Goal: Task Accomplishment & Management: Manage account settings

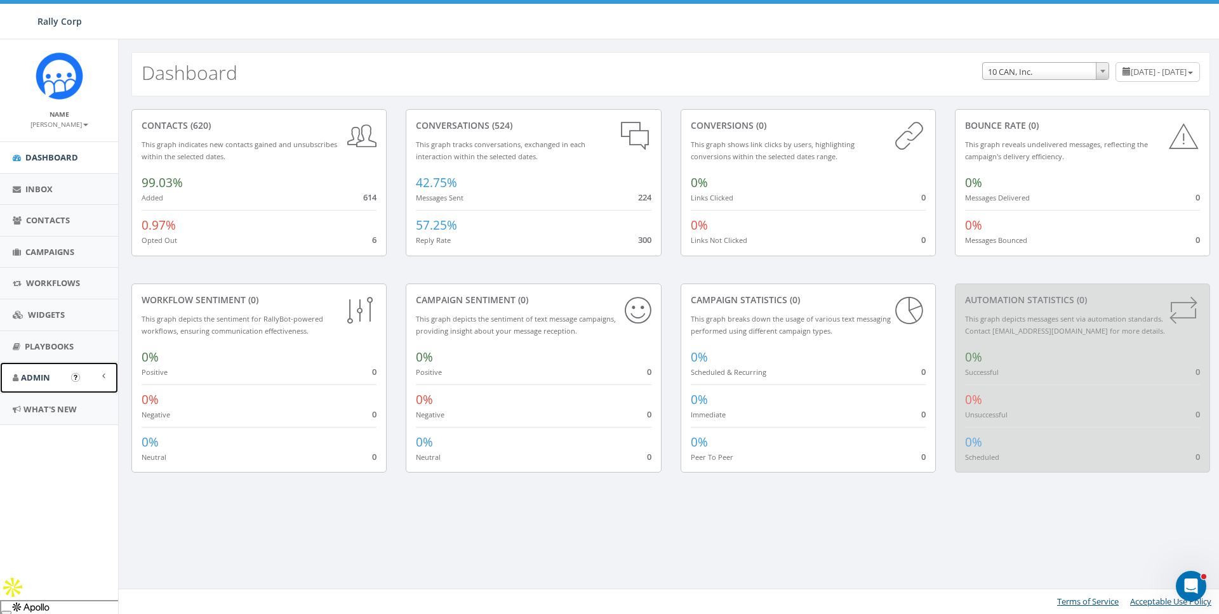
click at [38, 388] on link "Admin" at bounding box center [59, 377] width 118 height 31
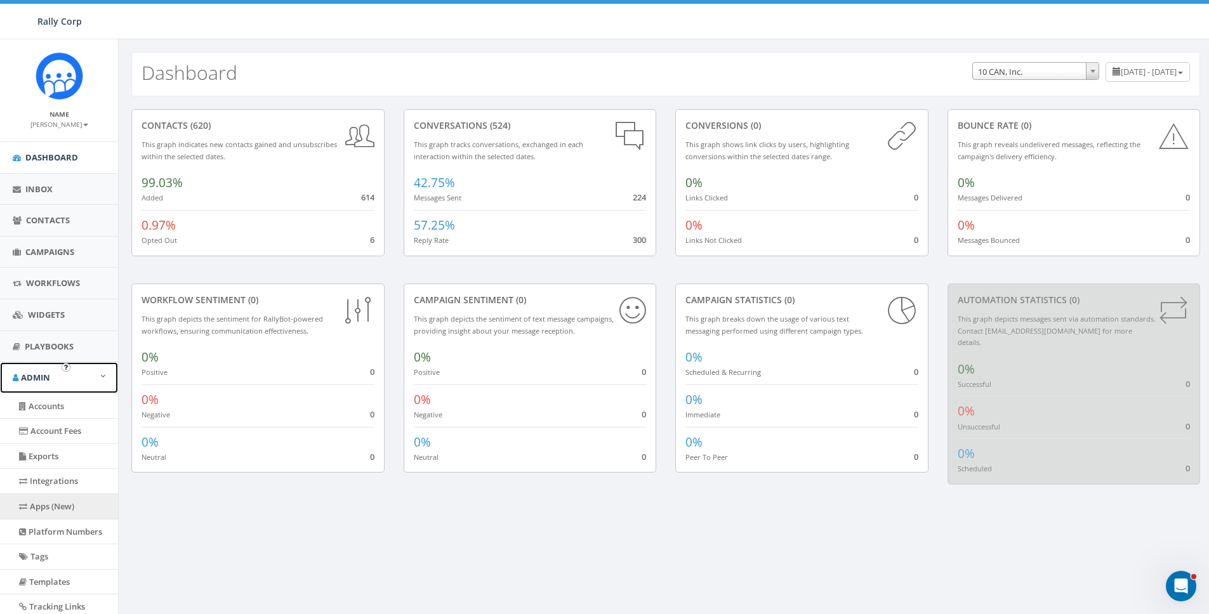
scroll to position [149, 0]
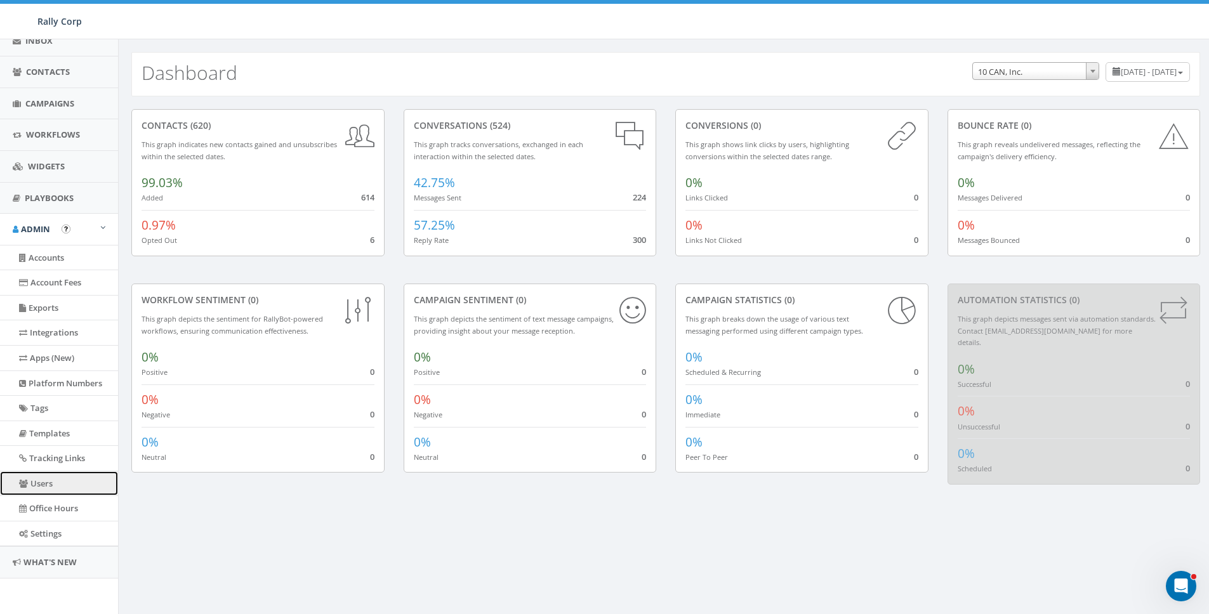
click at [32, 481] on link "Users" at bounding box center [59, 484] width 118 height 25
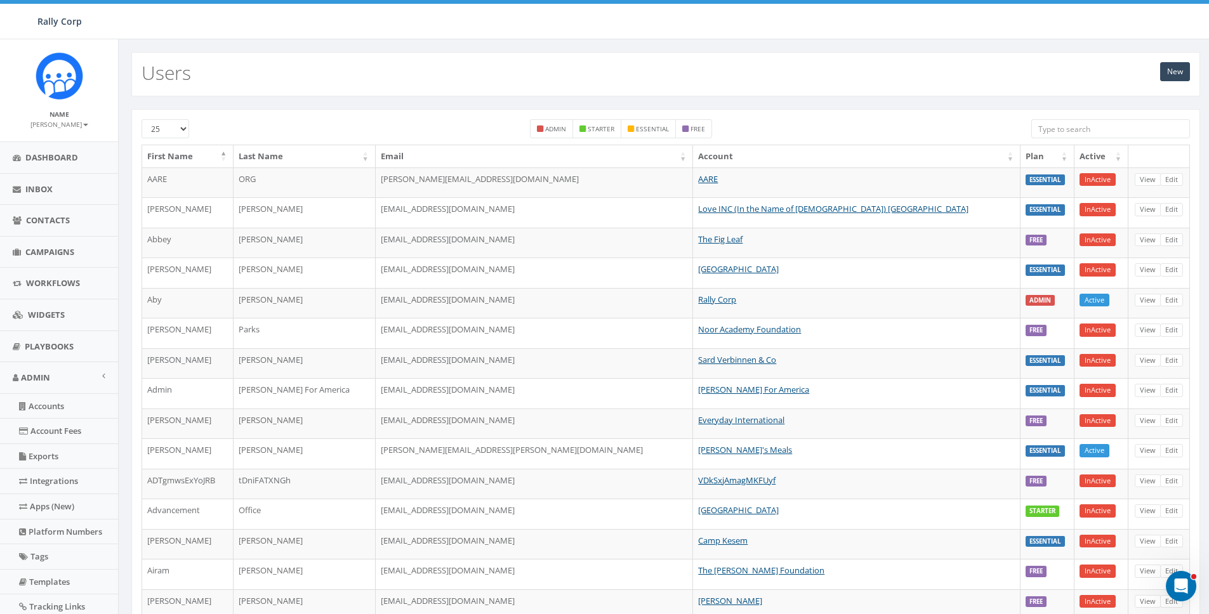
click at [1098, 120] on input "search" at bounding box center [1111, 128] width 159 height 19
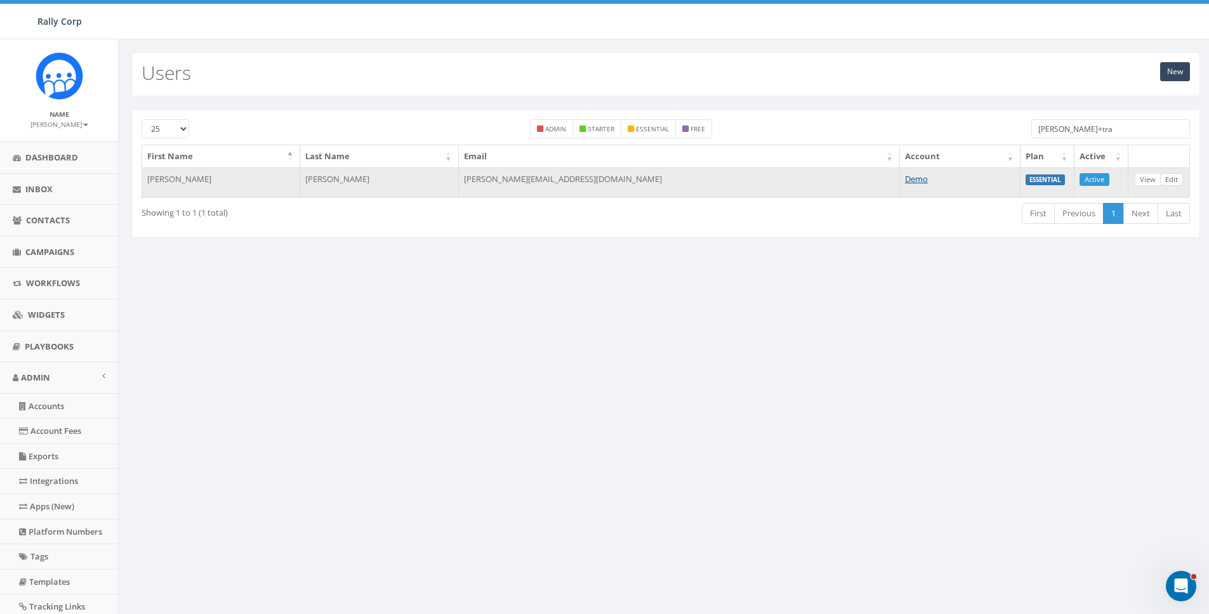
type input "james+tra"
click at [1169, 180] on link "Edit" at bounding box center [1171, 179] width 23 height 13
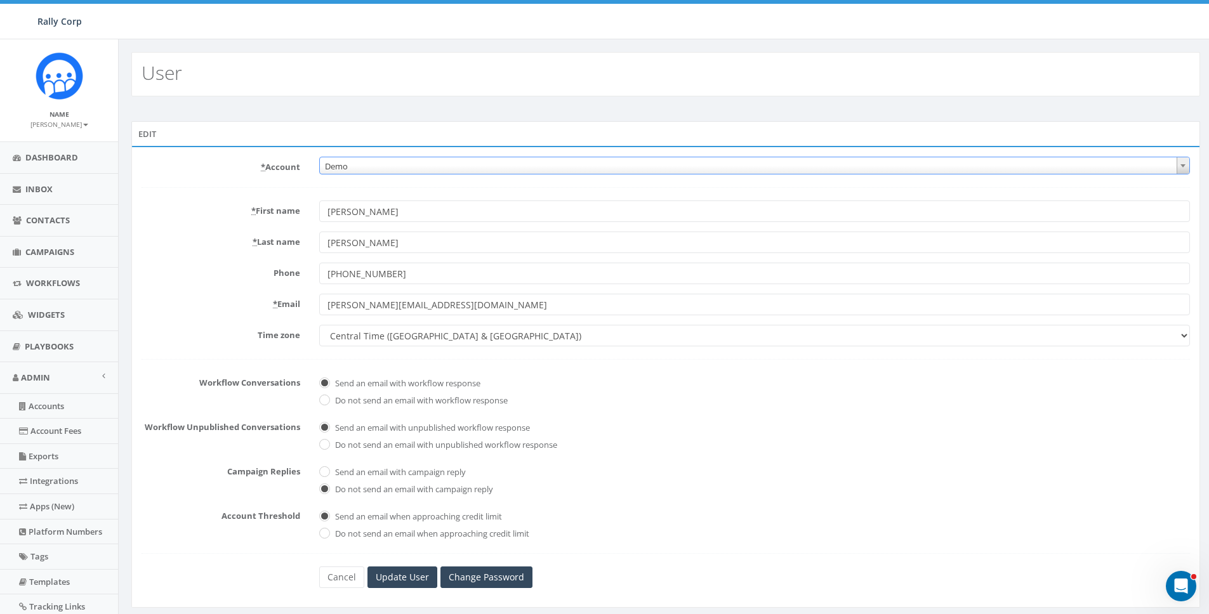
click at [428, 164] on span "Demo" at bounding box center [755, 166] width 870 height 18
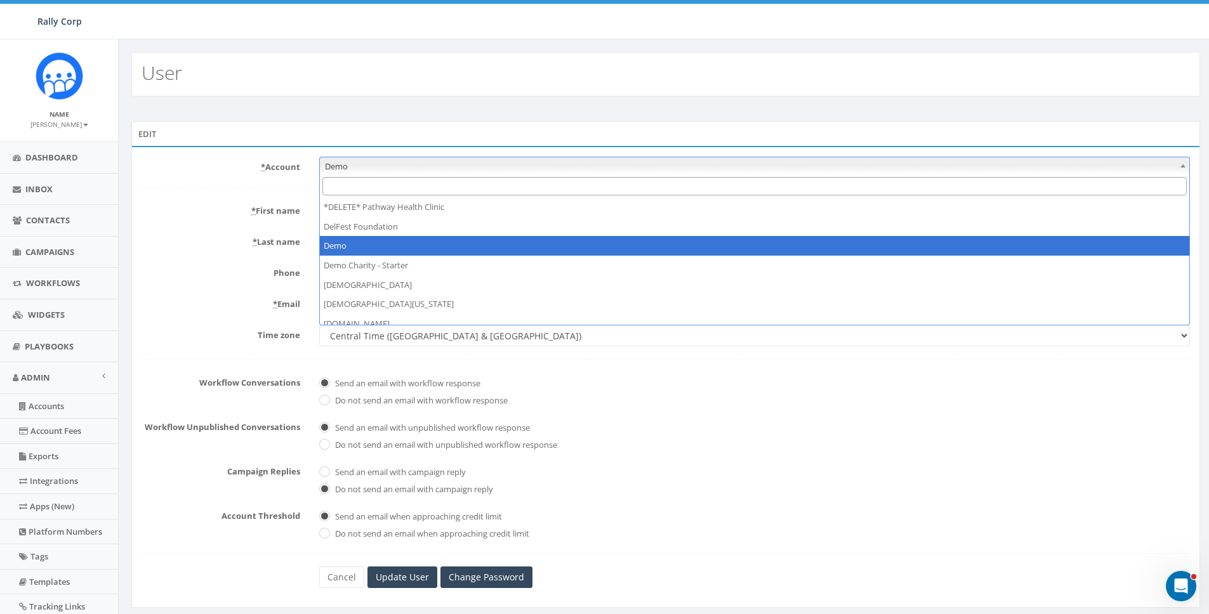
type input "p"
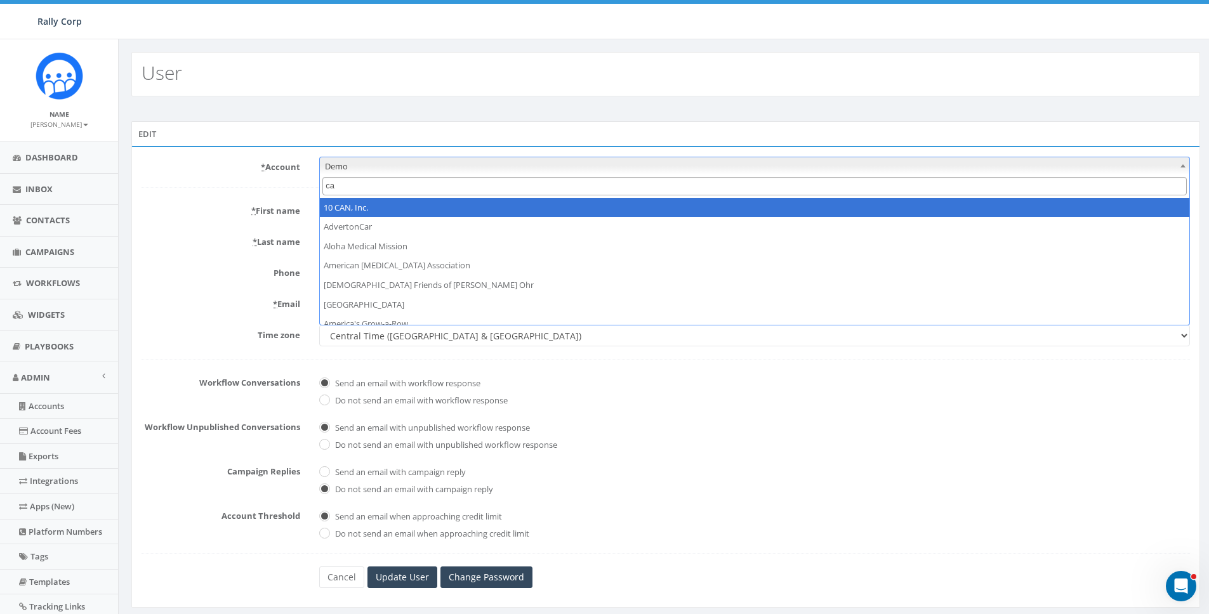
scroll to position [0, 0]
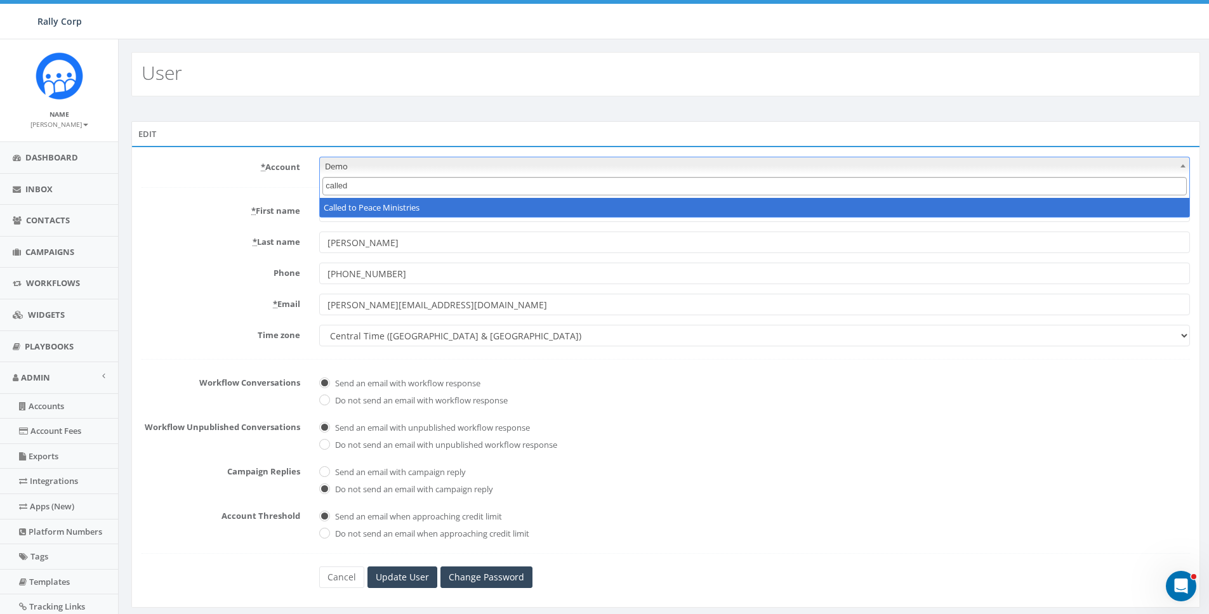
type input "called"
select select "1382"
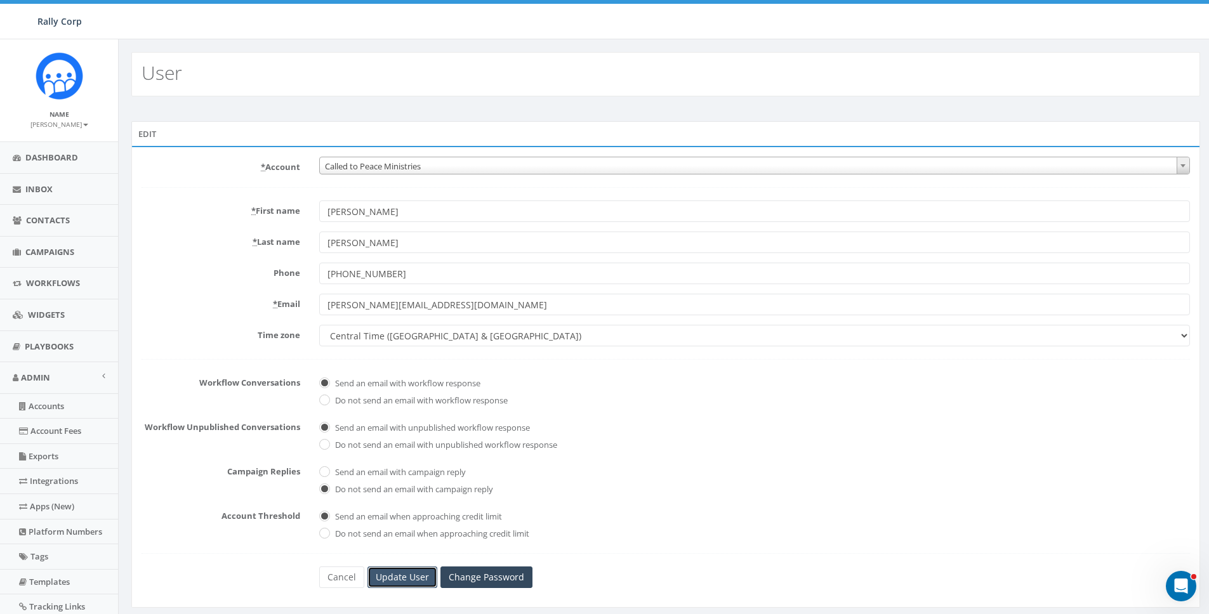
click at [401, 572] on input "Update User" at bounding box center [403, 578] width 70 height 22
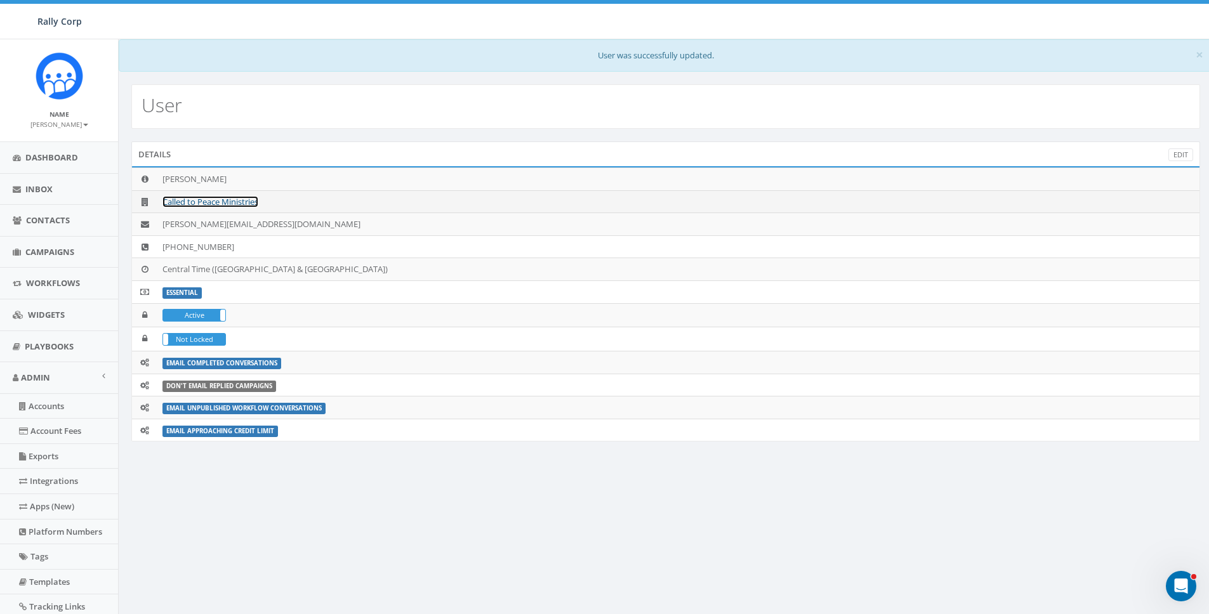
click at [218, 204] on link "Called to Peace Ministries" at bounding box center [211, 201] width 96 height 11
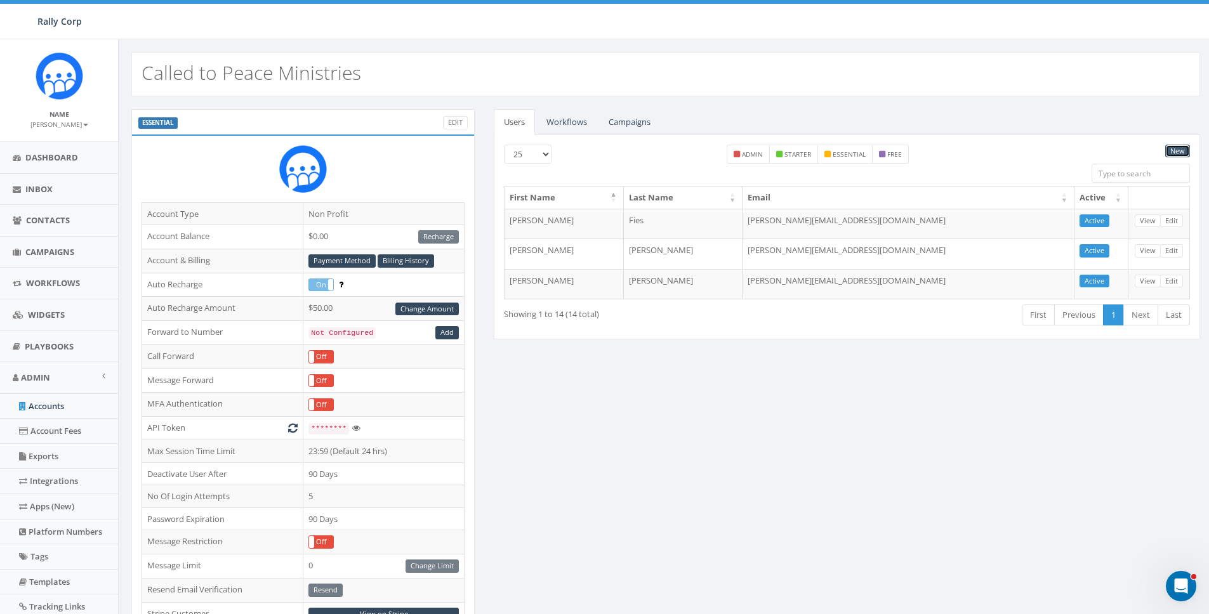
click at [1182, 152] on link "New" at bounding box center [1177, 151] width 25 height 13
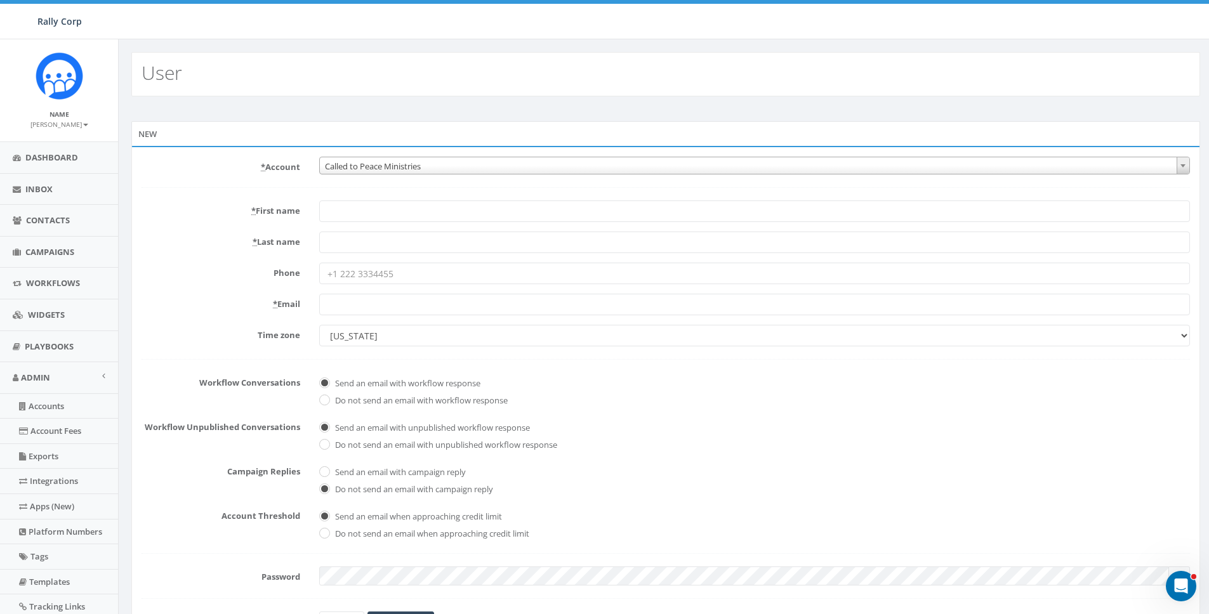
drag, startPoint x: 164, startPoint y: 243, endPoint x: 171, endPoint y: 244, distance: 7.0
click at [165, 243] on label "* Last name" at bounding box center [221, 240] width 178 height 17
click at [319, 243] on input "* Last name" at bounding box center [754, 243] width 871 height 22
click at [234, 282] on div "Phone" at bounding box center [666, 274] width 1068 height 22
click at [368, 305] on input "* Email" at bounding box center [754, 305] width 871 height 22
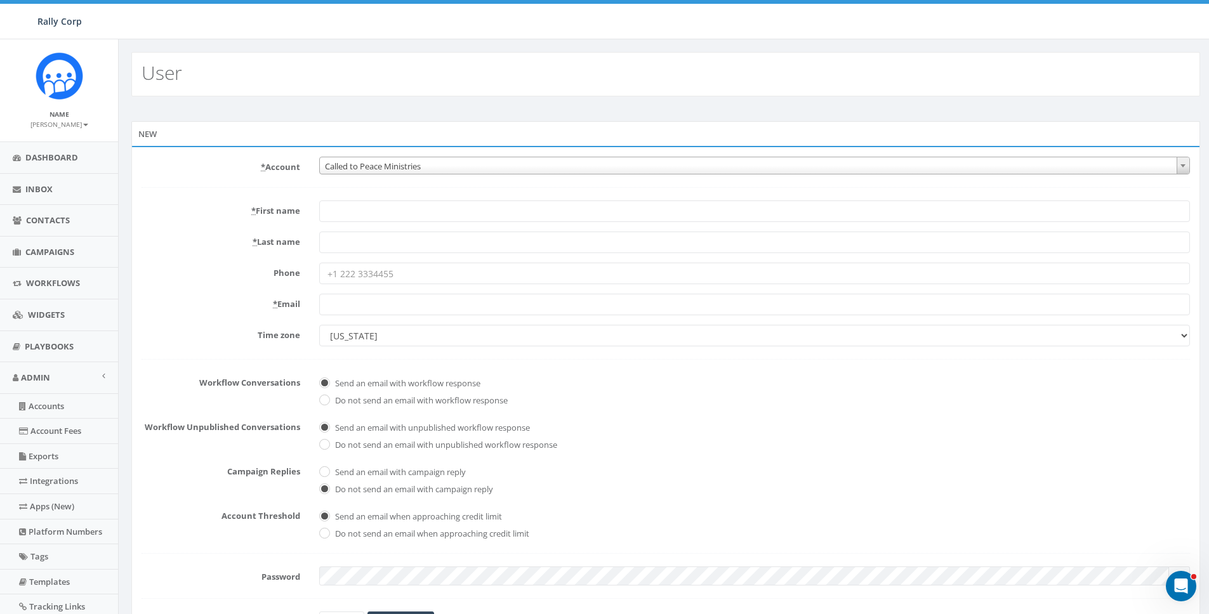
paste input "[EMAIL_ADDRESS][DOMAIN_NAME]"
type input "[EMAIL_ADDRESS][DOMAIN_NAME]"
drag, startPoint x: 226, startPoint y: 304, endPoint x: 378, endPoint y: 354, distance: 160.2
click at [228, 305] on label "* Email" at bounding box center [221, 302] width 178 height 17
click at [319, 305] on input "[EMAIL_ADDRESS][DOMAIN_NAME]" at bounding box center [754, 305] width 871 height 22
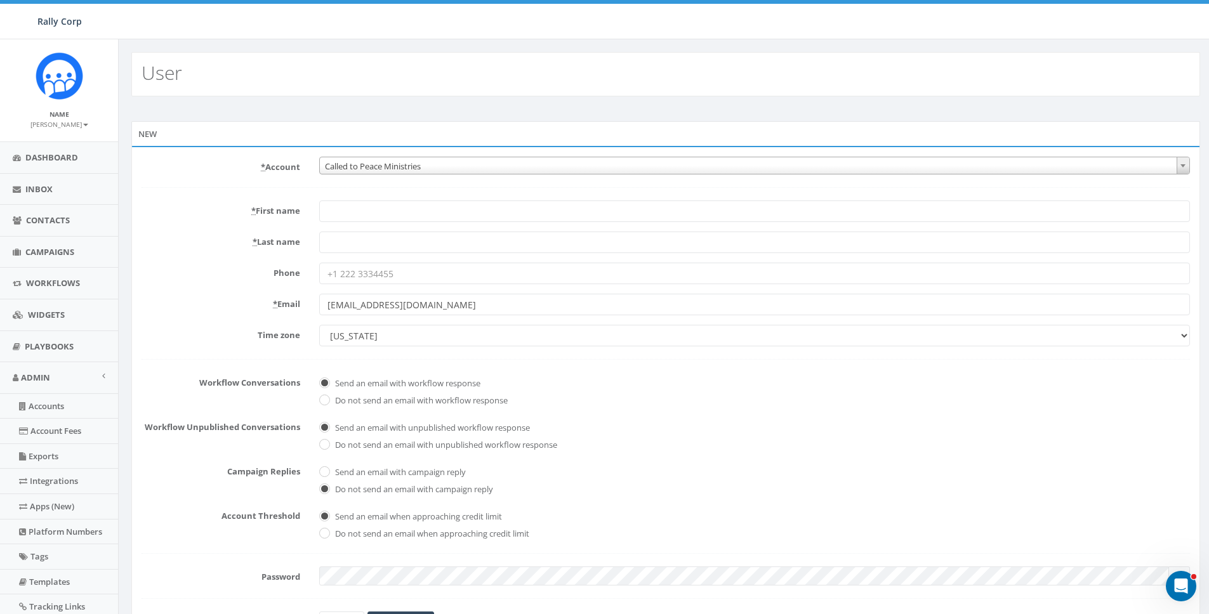
click at [560, 340] on select "Alaska America/Adak America/Anchorage America/Boise America/Detroit America/Ind…" at bounding box center [754, 336] width 871 height 22
select select "Central Time (US & Canada)"
click at [319, 325] on select "Alaska America/Adak America/Anchorage America/Boise America/Detroit America/Ind…" at bounding box center [754, 336] width 871 height 22
click at [349, 211] on input "* First name" at bounding box center [754, 212] width 871 height 22
type input "Mary"
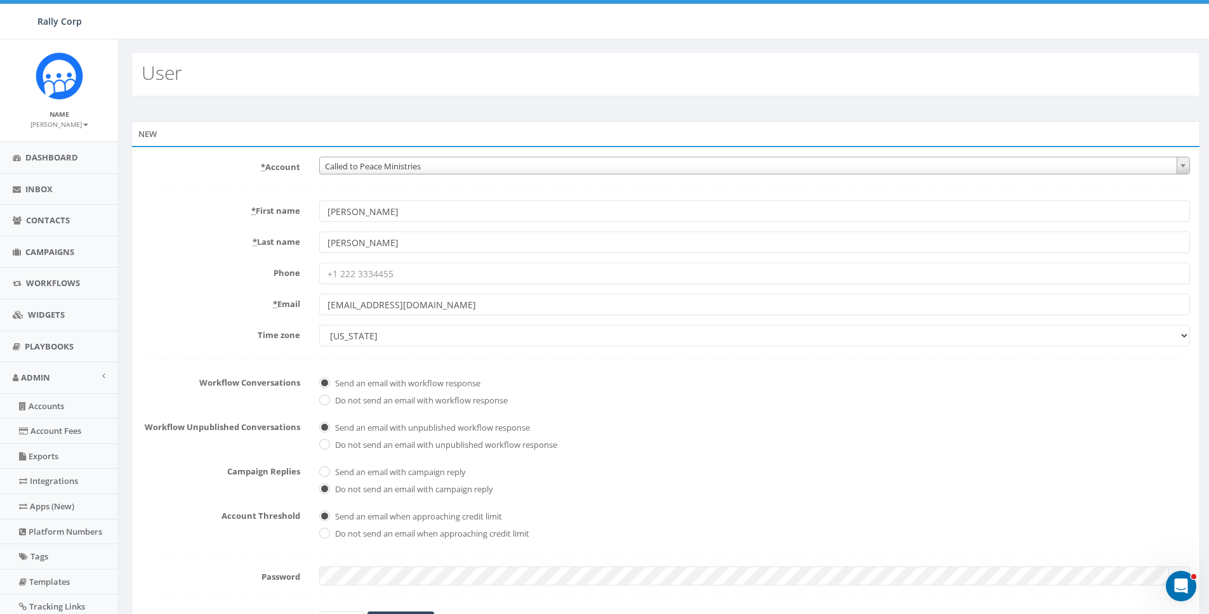
type input "[PERSON_NAME]"
click at [408, 326] on select "Alaska America/Adak America/Anchorage America/Boise America/Detroit America/Ind…" at bounding box center [754, 336] width 871 height 22
select select "Eastern Time (US & Canada)"
click at [319, 325] on select "Alaska America/Adak America/Anchorage America/Boise America/Detroit America/Ind…" at bounding box center [754, 336] width 871 height 22
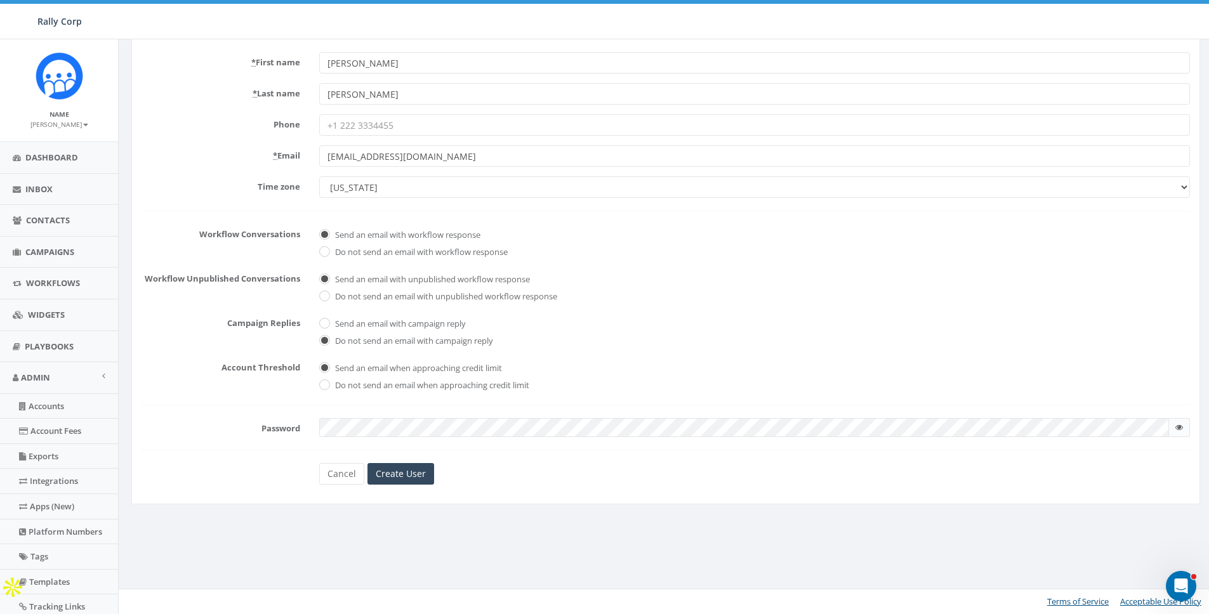
checkbox input "true"
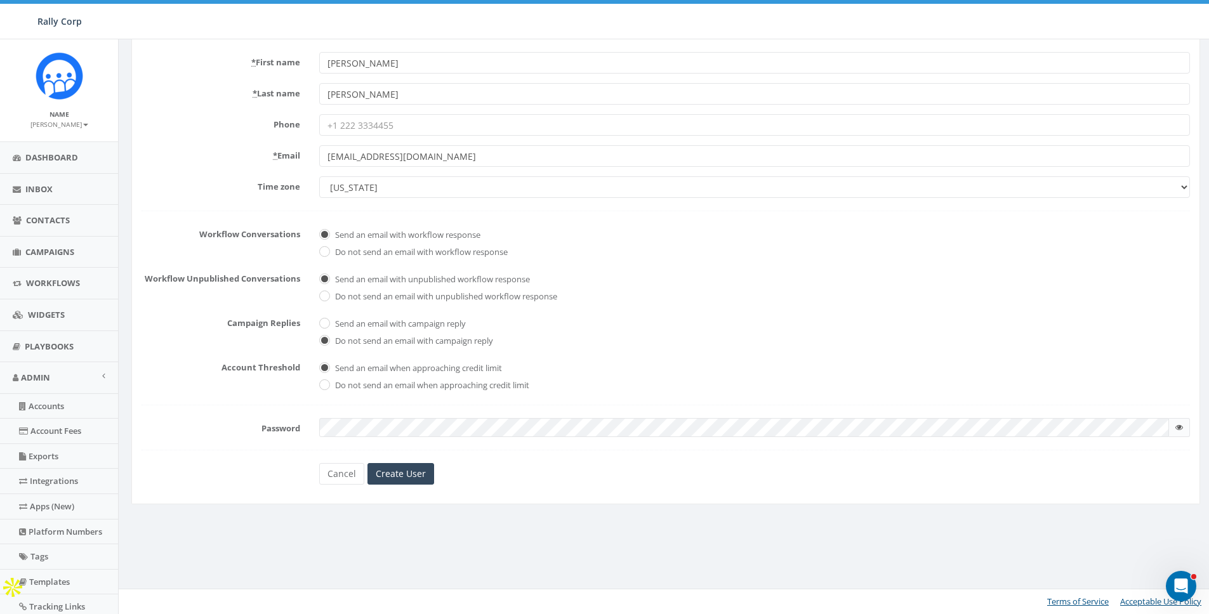
checkbox input "true"
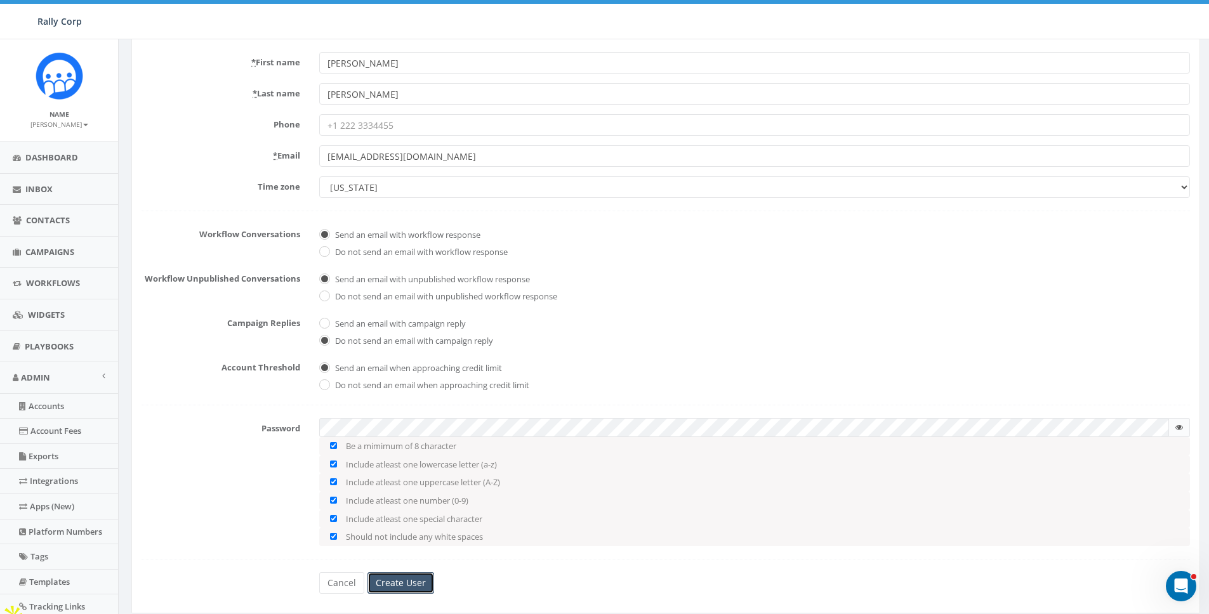
click at [401, 581] on input "Create User" at bounding box center [401, 584] width 67 height 22
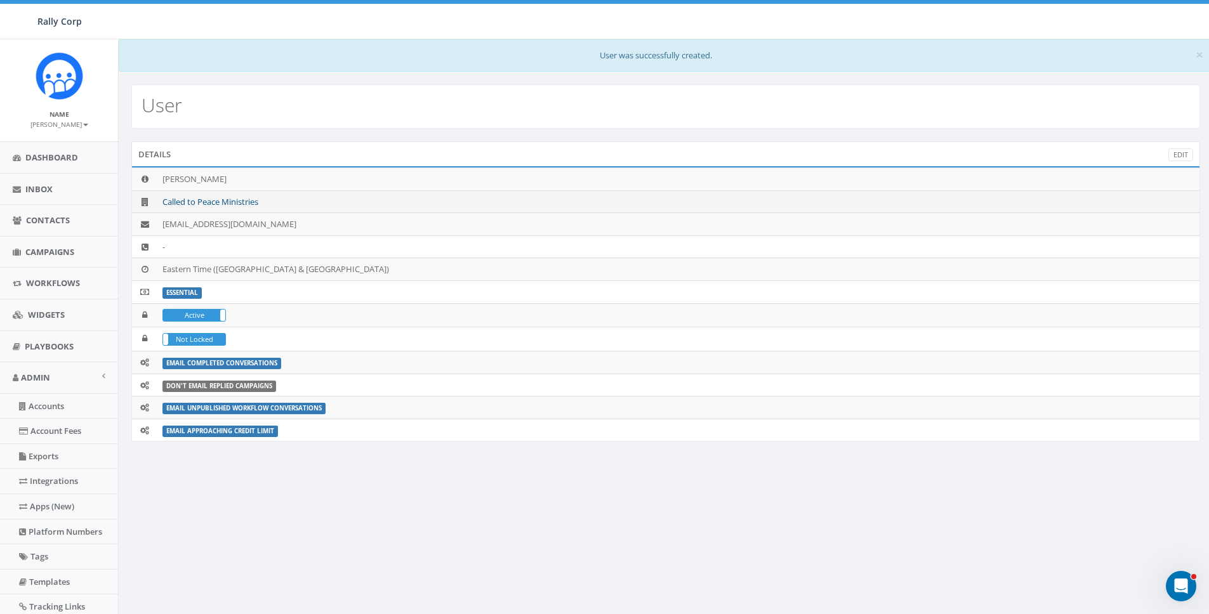
drag, startPoint x: 377, startPoint y: 166, endPoint x: 241, endPoint y: 197, distance: 140.1
click at [373, 166] on div "Mary Gifford Called to Peace Ministries maryg@calledtopeace.org - Eastern Time …" at bounding box center [665, 303] width 1069 height 275
click at [229, 199] on link "Called to Peace Ministries" at bounding box center [211, 201] width 96 height 11
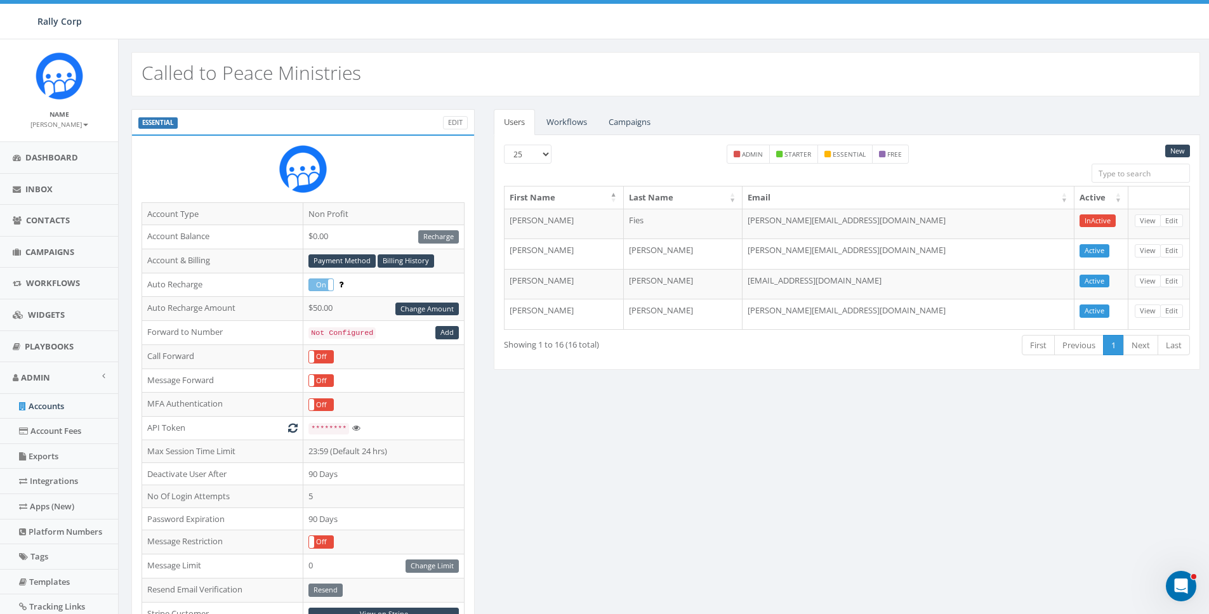
click at [385, 184] on div at bounding box center [303, 173] width 323 height 57
click at [694, 428] on div "ESSENTIAL Edit Account Type Non Profit Account Balance $0.00 Recharge Account &…" at bounding box center [666, 498] width 1088 height 779
drag, startPoint x: 428, startPoint y: 132, endPoint x: 437, endPoint y: 126, distance: 10.6
click at [428, 131] on div "ESSENTIAL Edit" at bounding box center [302, 121] width 343 height 25
click at [472, 123] on div "ESSENTIAL Edit" at bounding box center [302, 121] width 343 height 25
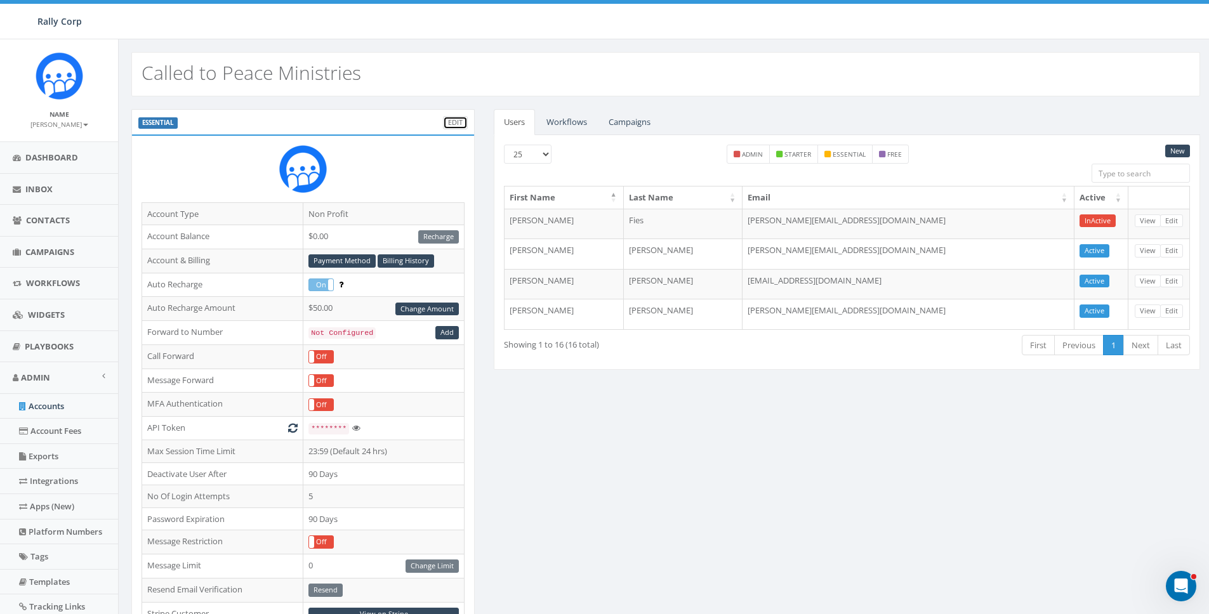
click at [460, 122] on link "Edit" at bounding box center [455, 122] width 25 height 13
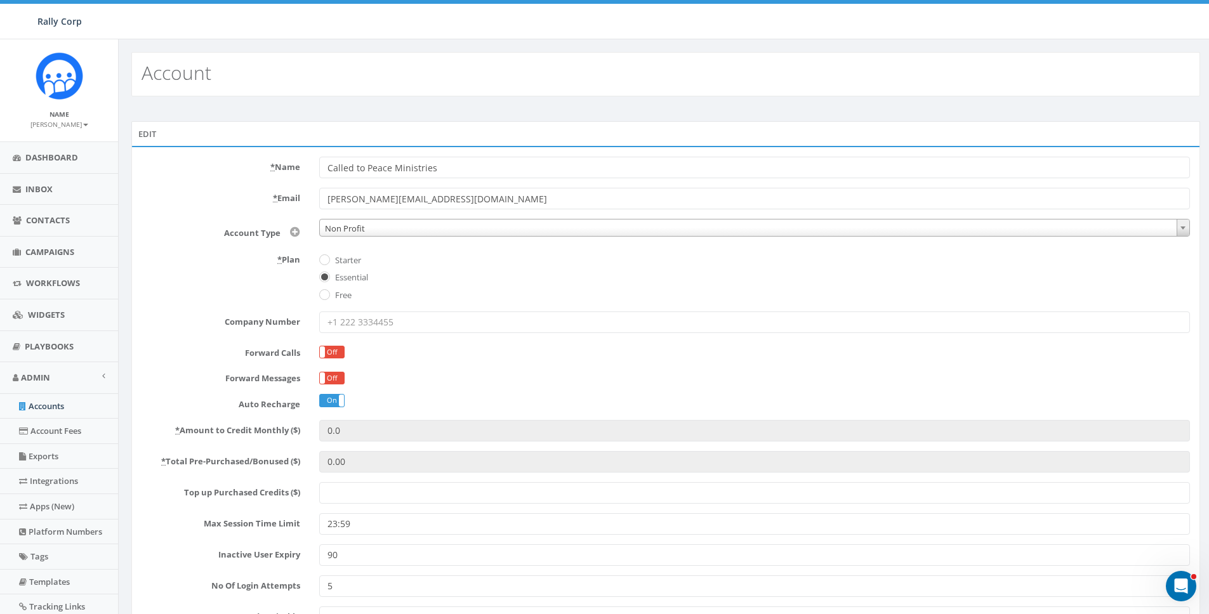
scroll to position [149, 0]
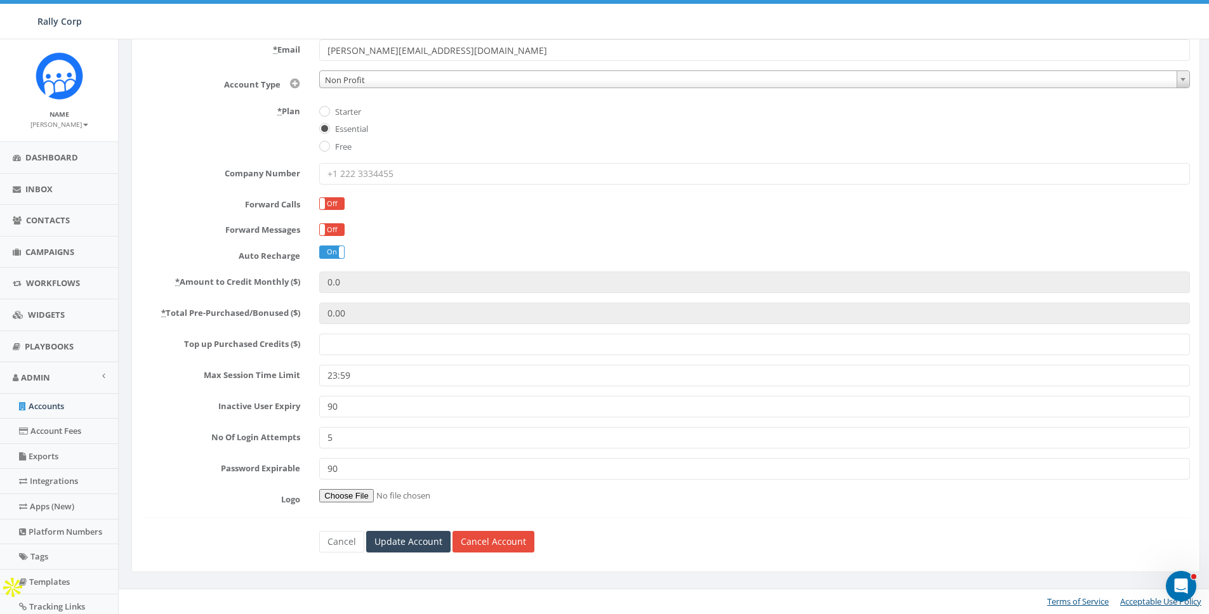
click at [350, 347] on input "Top up Purchased Credits ($)" at bounding box center [754, 345] width 871 height 22
paste input "600"
type input "600"
click at [404, 543] on input "Update Account" at bounding box center [408, 542] width 84 height 22
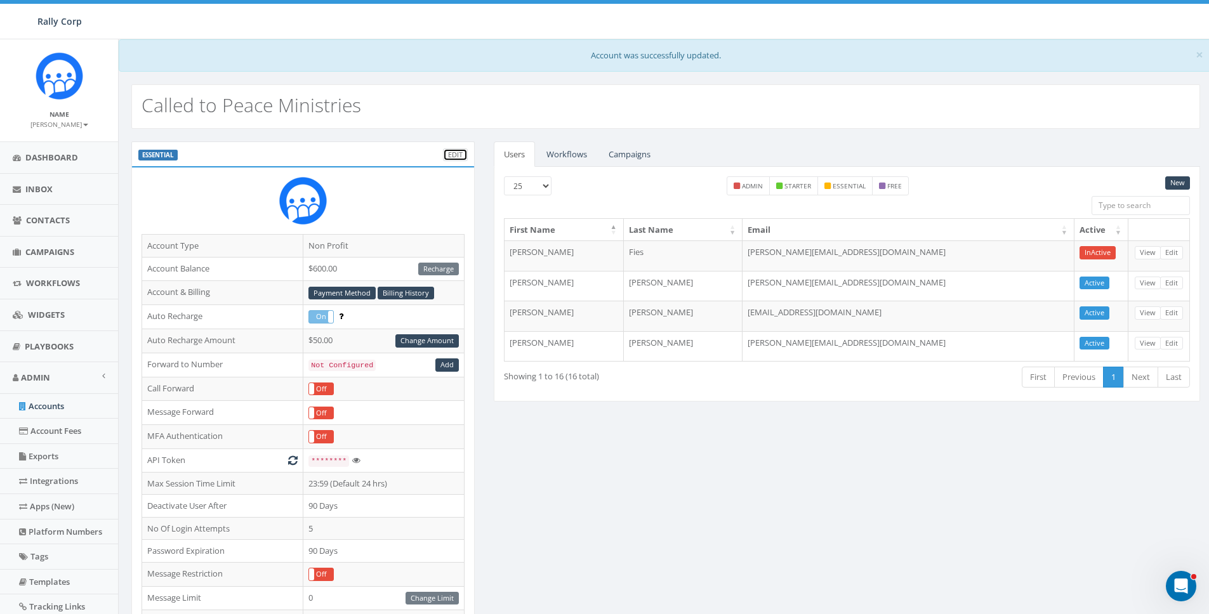
click at [446, 152] on link "Edit" at bounding box center [455, 155] width 25 height 13
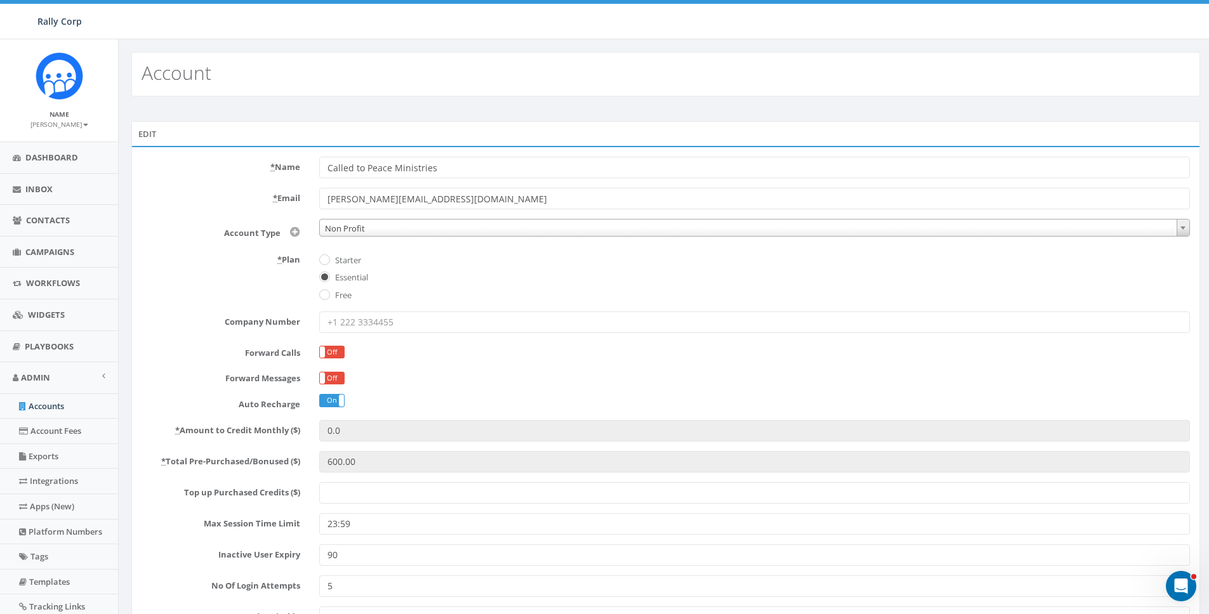
click at [220, 250] on label "* Plan" at bounding box center [221, 257] width 178 height 17
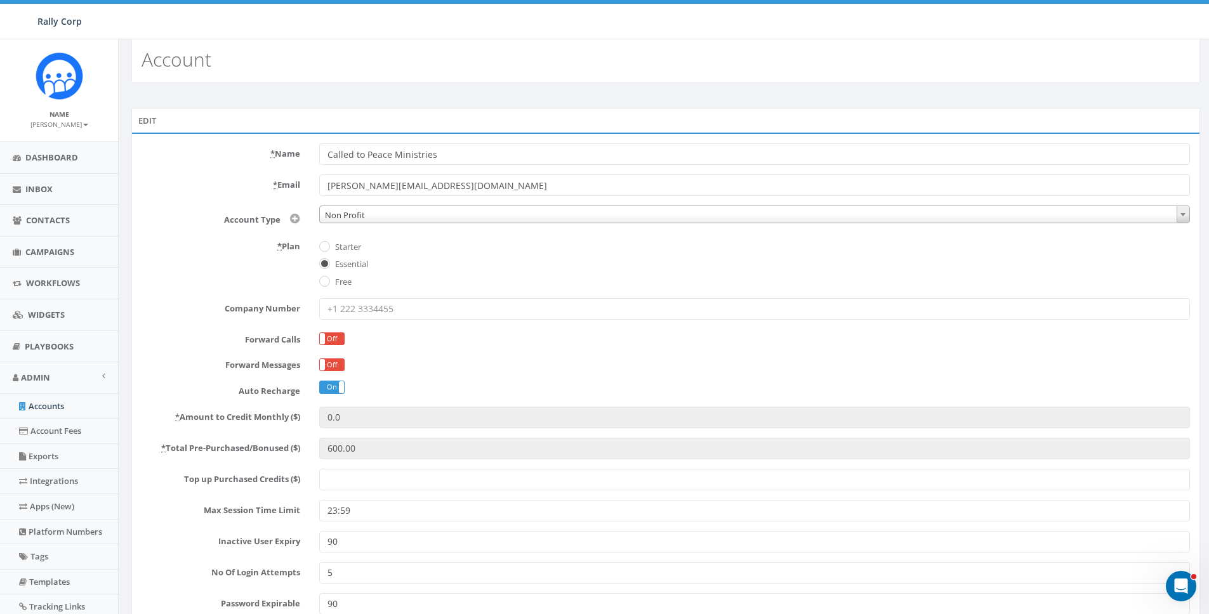
scroll to position [89, 0]
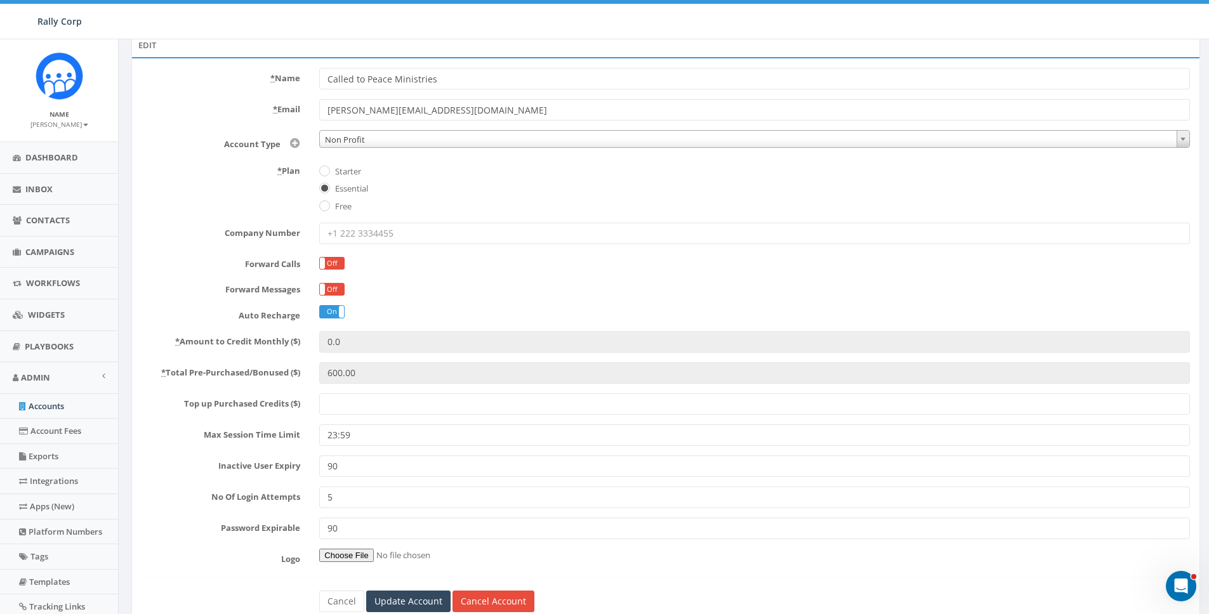
click at [354, 399] on input "Top up Purchased Credits ($)" at bounding box center [754, 405] width 871 height 22
type input "50"
click at [386, 604] on input "Update Account" at bounding box center [408, 602] width 84 height 22
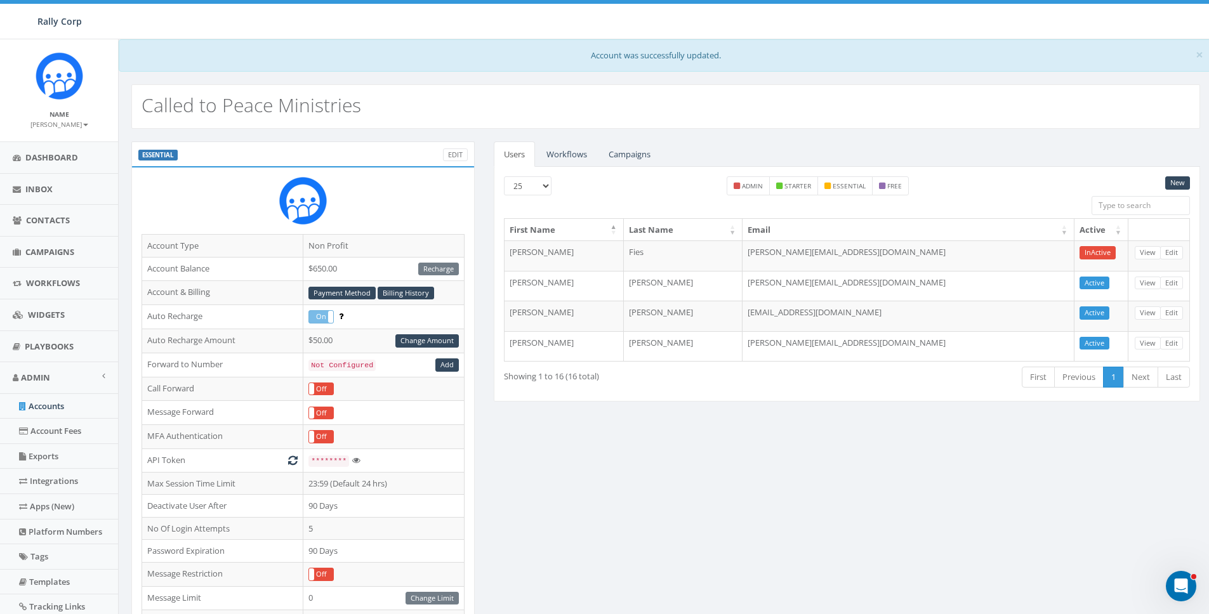
click at [611, 423] on div "ESSENTIAL Edit Account Type Non Profit Account Balance $650.00 Recharge Account…" at bounding box center [666, 531] width 1088 height 779
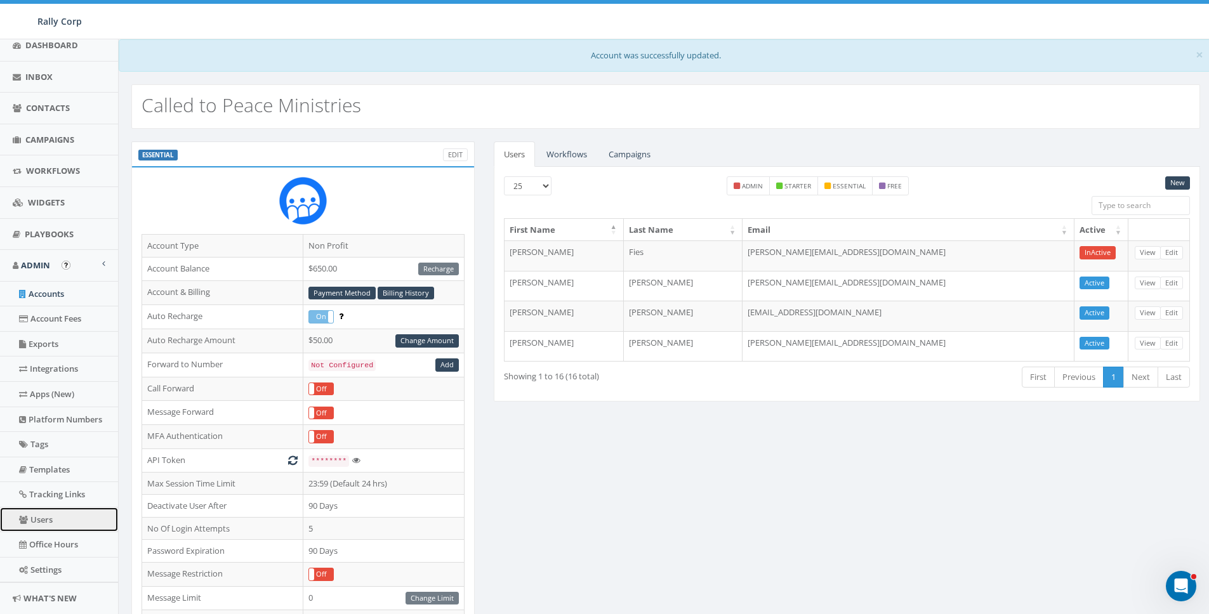
click at [53, 526] on link "Users" at bounding box center [59, 520] width 118 height 25
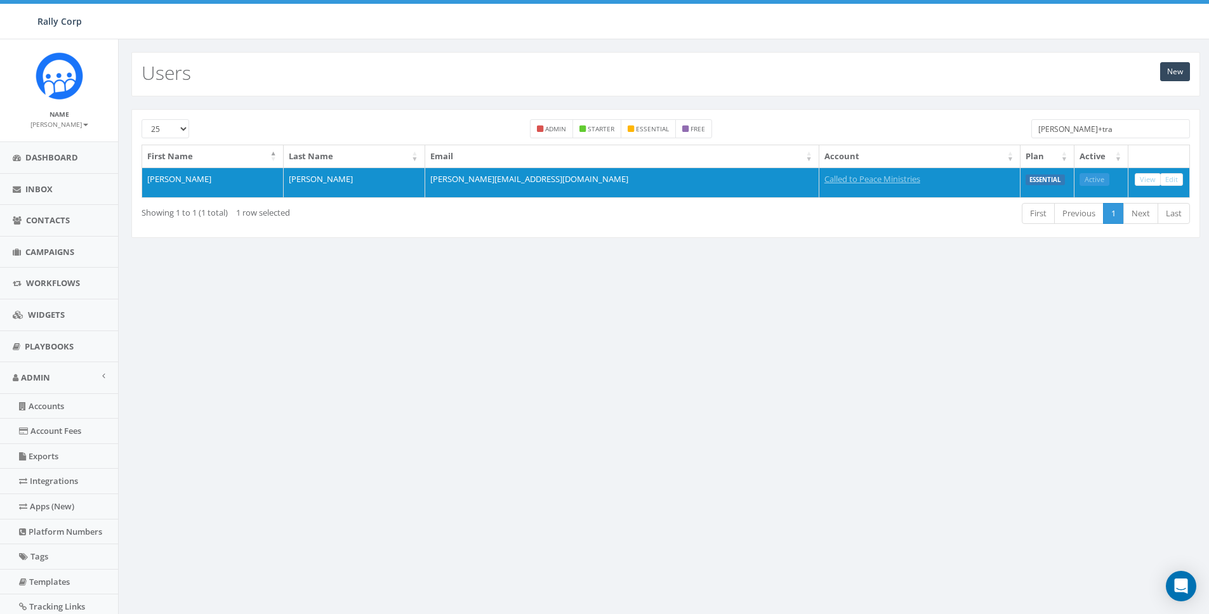
click at [1139, 128] on input "james+tra" at bounding box center [1111, 128] width 159 height 19
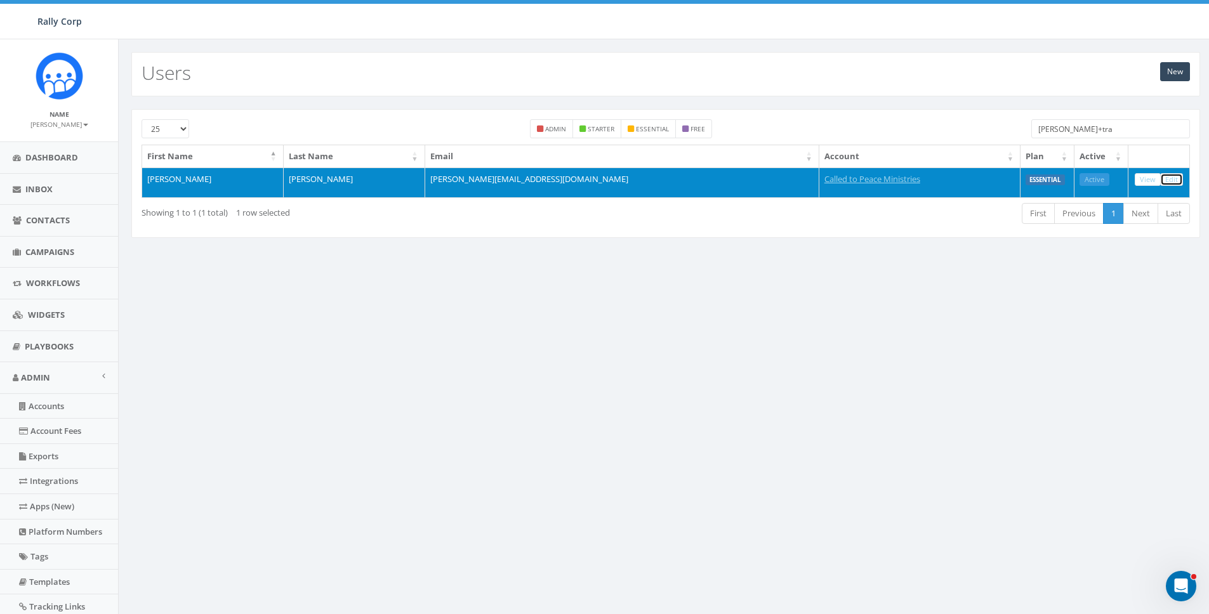
click at [1175, 181] on link "Edit" at bounding box center [1171, 179] width 23 height 13
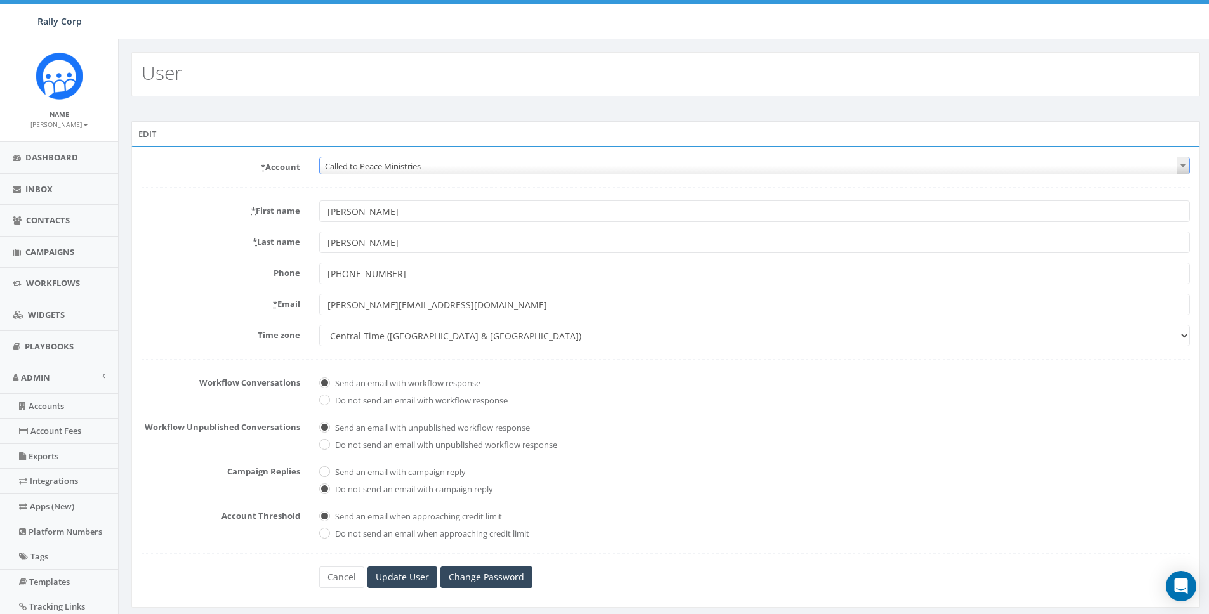
click at [471, 164] on span "Called to Peace Ministries" at bounding box center [755, 166] width 870 height 18
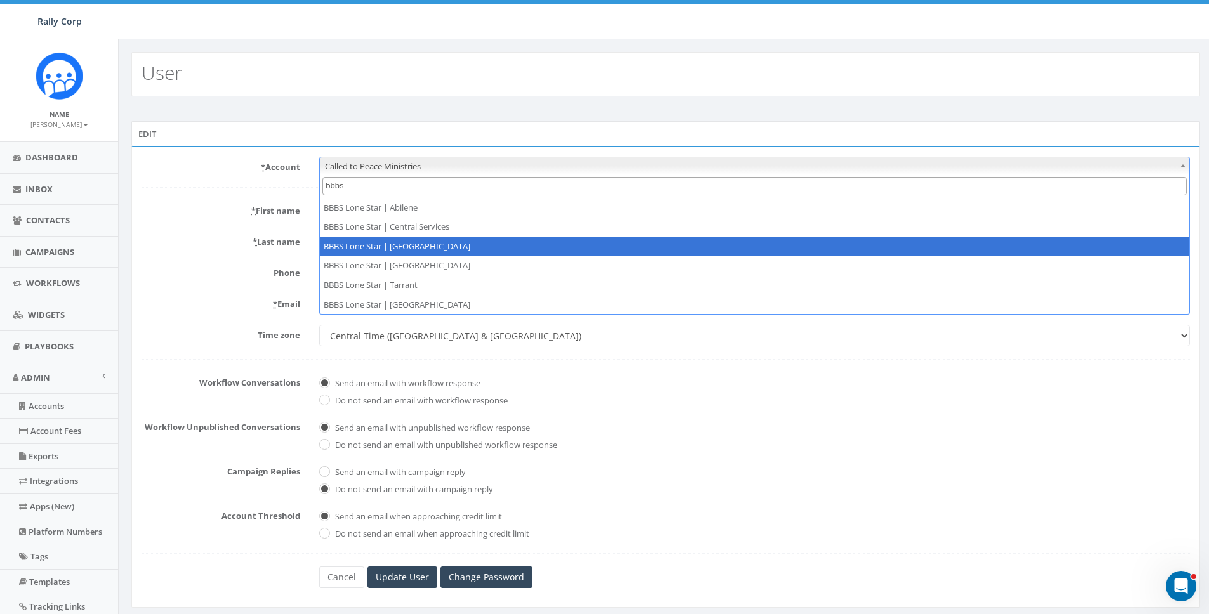
type input "bbbs"
select select "1365"
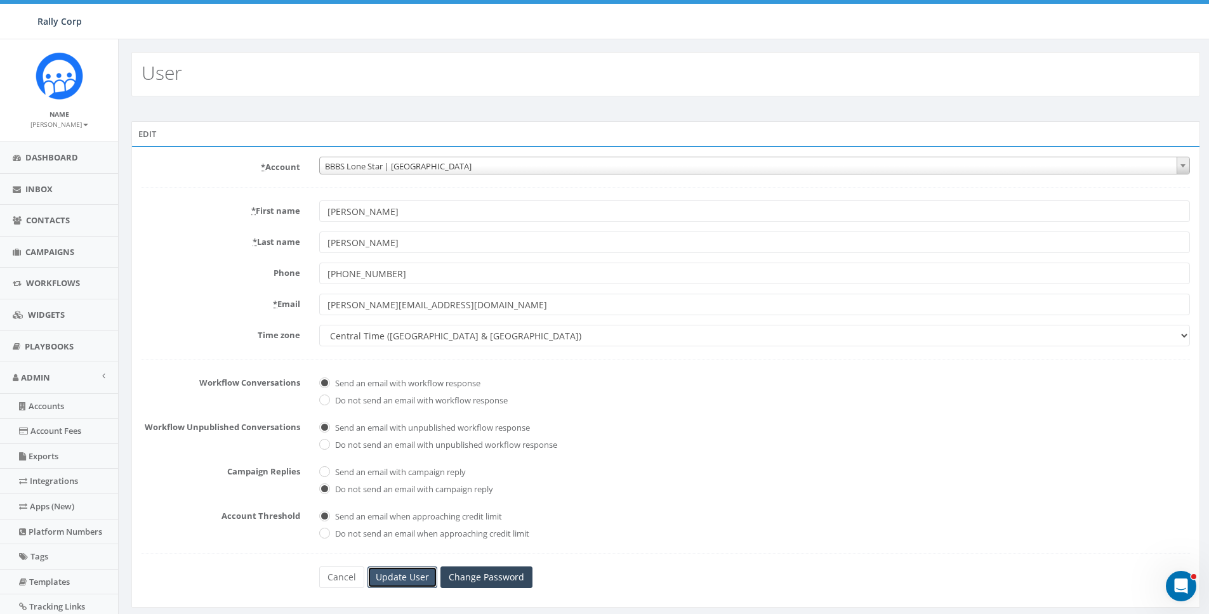
click at [405, 577] on input "Update User" at bounding box center [403, 578] width 70 height 22
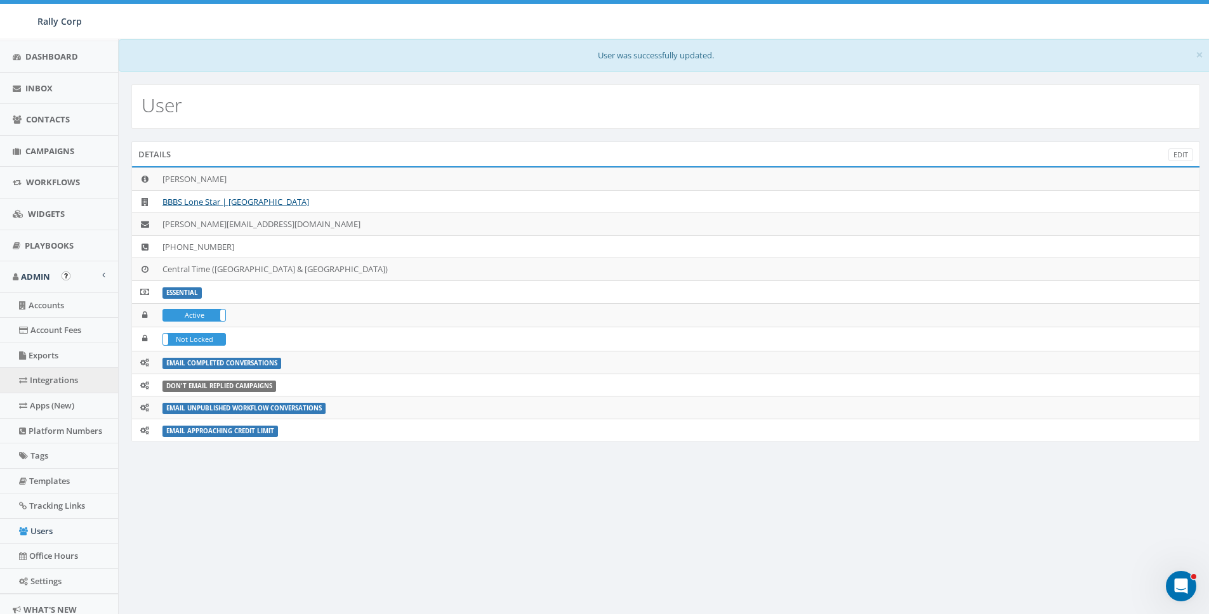
scroll to position [102, 0]
click at [37, 107] on link "Contacts" at bounding box center [59, 118] width 118 height 31
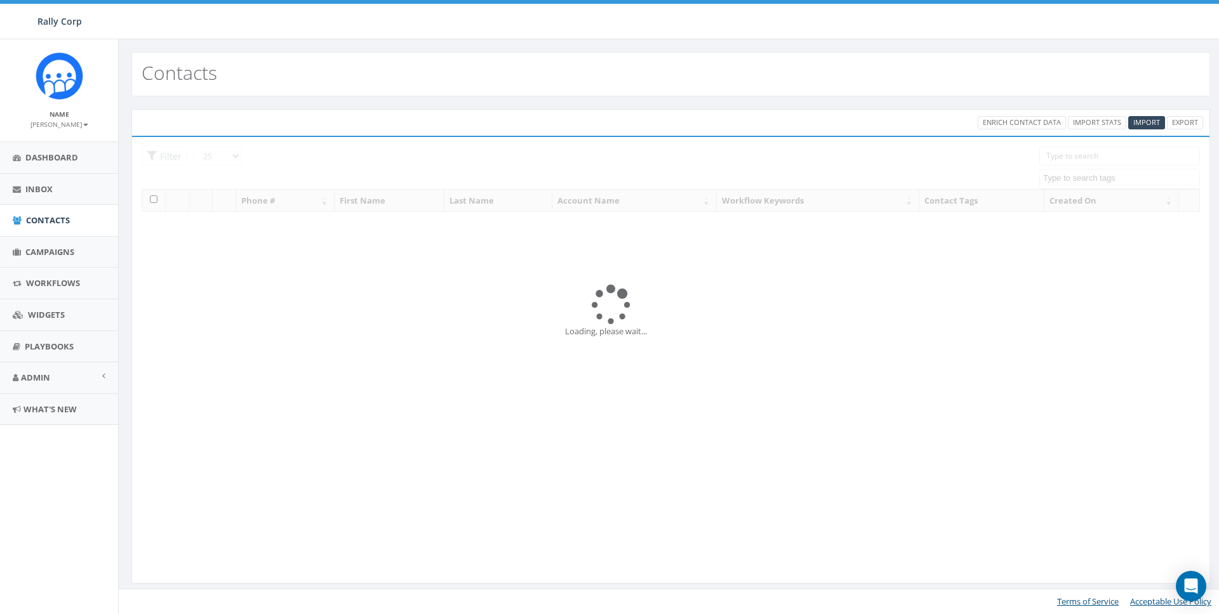
select select
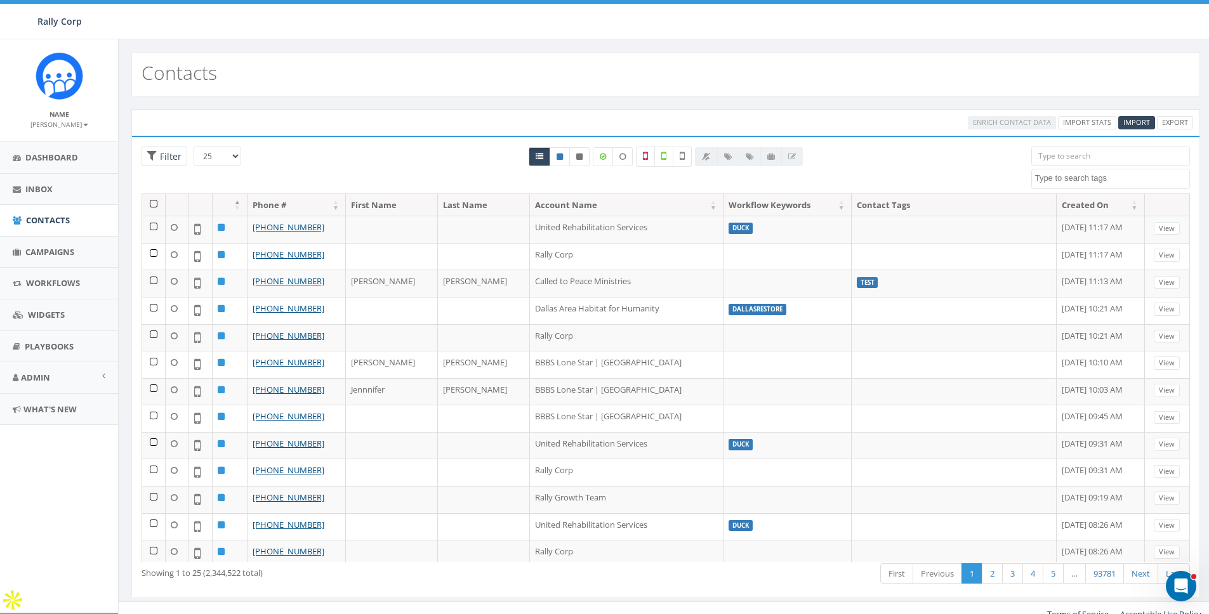
click at [319, 105] on div "Enrich Contact Data Import Stats Import Export Loading the filters, please wait…" at bounding box center [666, 361] width 1094 height 531
click at [410, 149] on div at bounding box center [666, 170] width 712 height 47
click at [1067, 143] on div "Loading the filters, please wait!! Phone Number is is not First Name is is not …" at bounding box center [665, 367] width 1069 height 463
click at [1060, 152] on input "search" at bounding box center [1111, 156] width 159 height 19
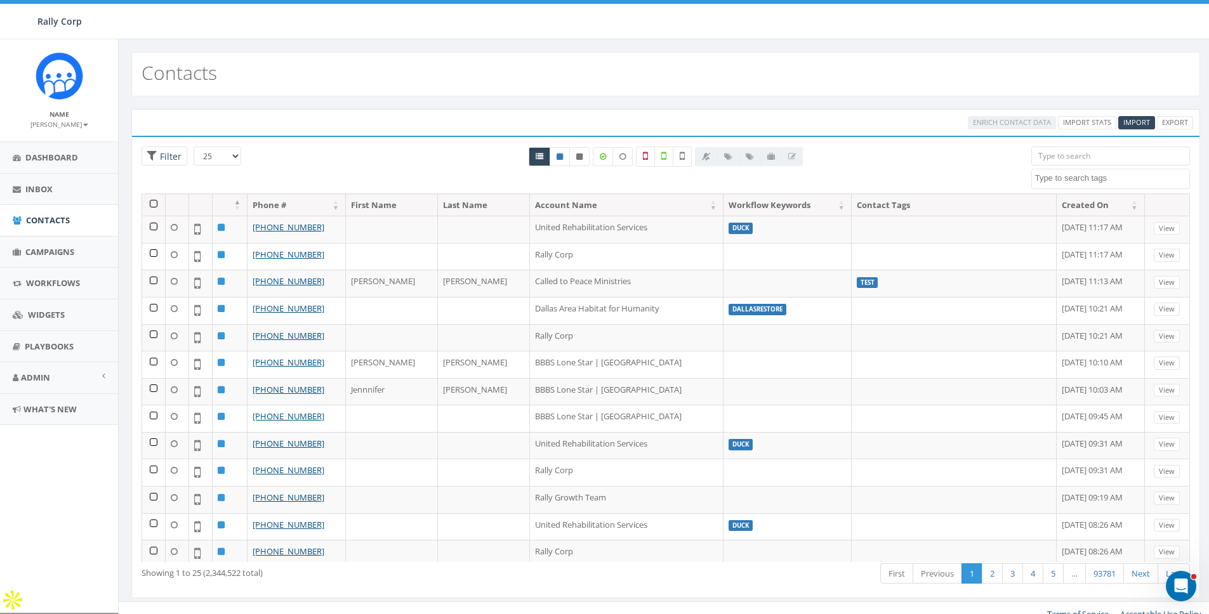
click at [1060, 152] on input "search" at bounding box center [1111, 156] width 159 height 19
click at [1073, 156] on input "search" at bounding box center [1111, 156] width 159 height 19
paste input "17048600800"
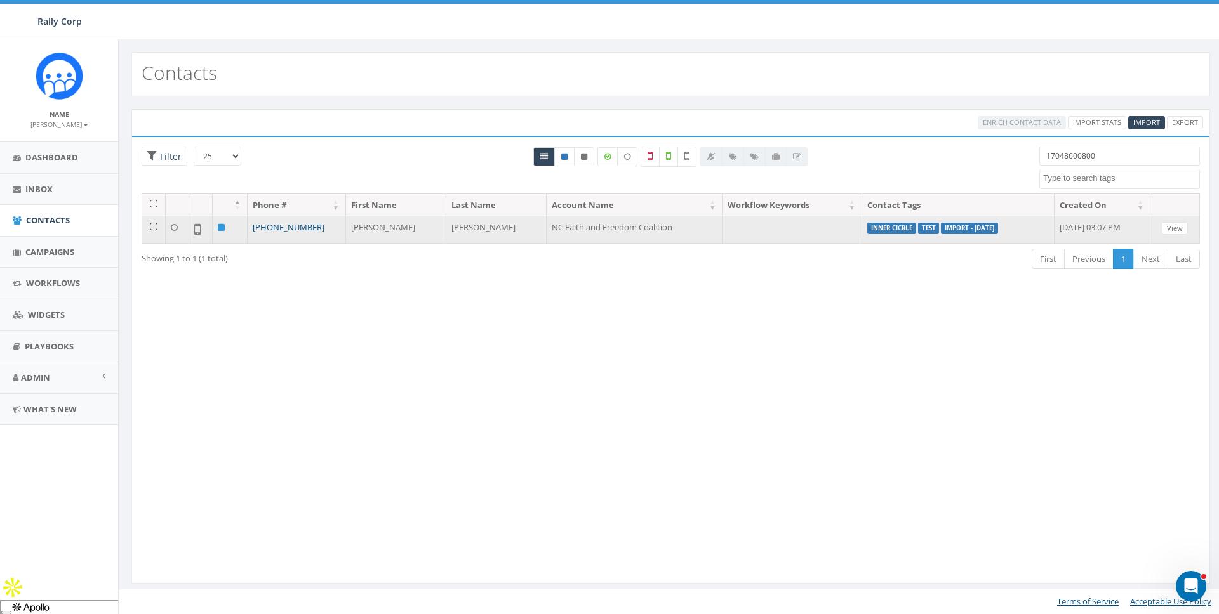
type input "17048600800"
click at [294, 225] on link "+1 704-860-0800" at bounding box center [289, 227] width 72 height 11
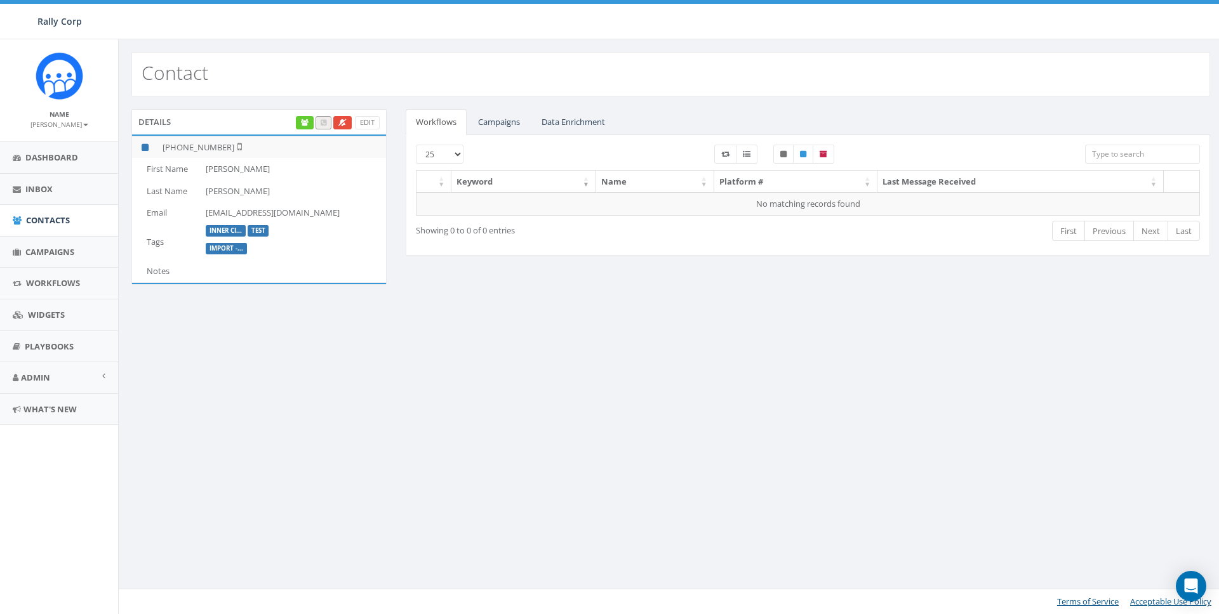
click at [222, 166] on td "Celeste" at bounding box center [293, 169] width 185 height 22
copy td "Celeste"
click at [269, 210] on td "dbrintley@yahoo.com" at bounding box center [293, 213] width 185 height 22
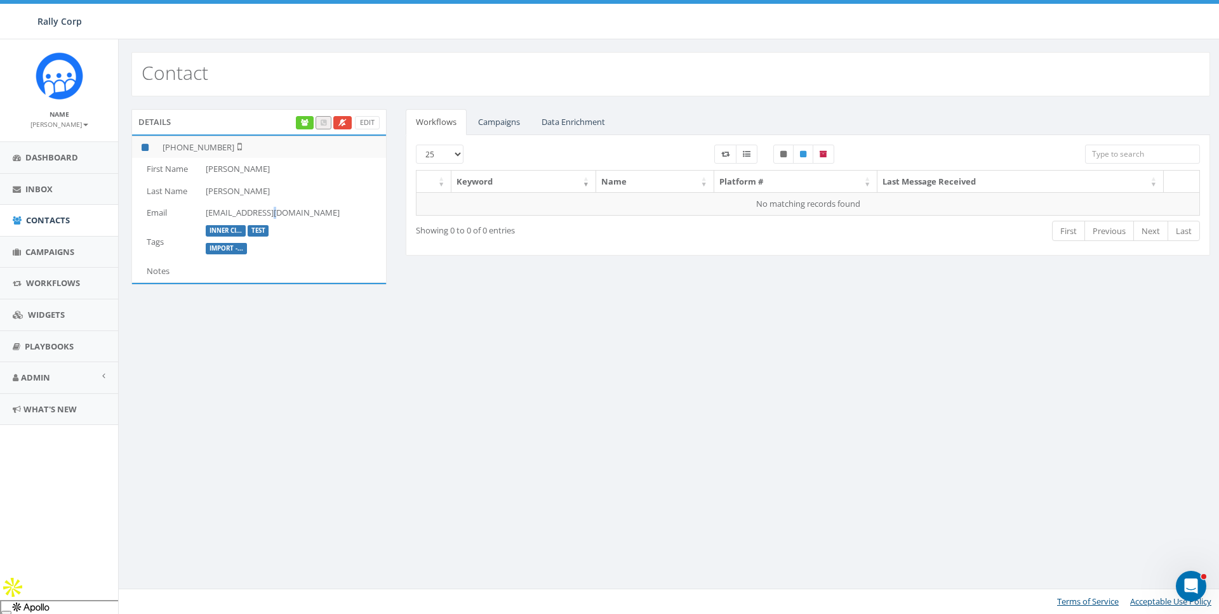
click at [269, 210] on td "dbrintley@yahoo.com" at bounding box center [293, 213] width 185 height 22
click at [567, 117] on link "Data Enrichment" at bounding box center [573, 122] width 84 height 26
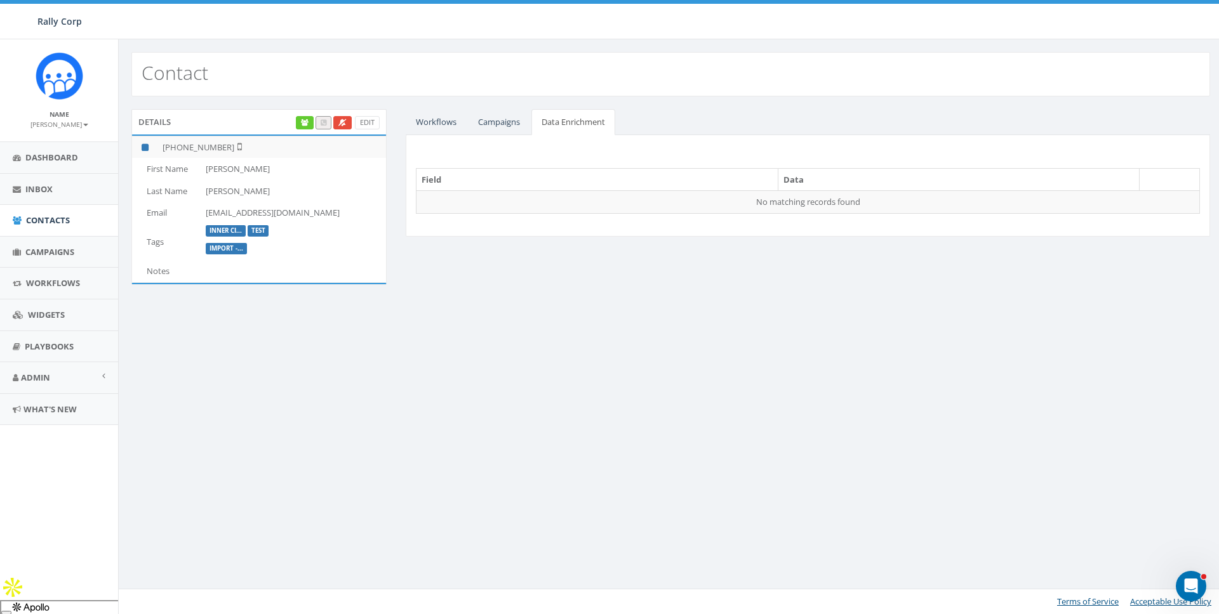
click at [225, 173] on td "Celeste" at bounding box center [293, 169] width 185 height 22
copy td "Celeste"
click at [439, 389] on div "Contact Details Edit +1 704-860-0800 First Name Celeste Last Name Brintley Emai…" at bounding box center [670, 326] width 1105 height 575
click at [509, 274] on div "Details Edit +1 704-860-0800 First Name Celeste Last Name Brintley Email dbrint…" at bounding box center [671, 205] width 1098 height 192
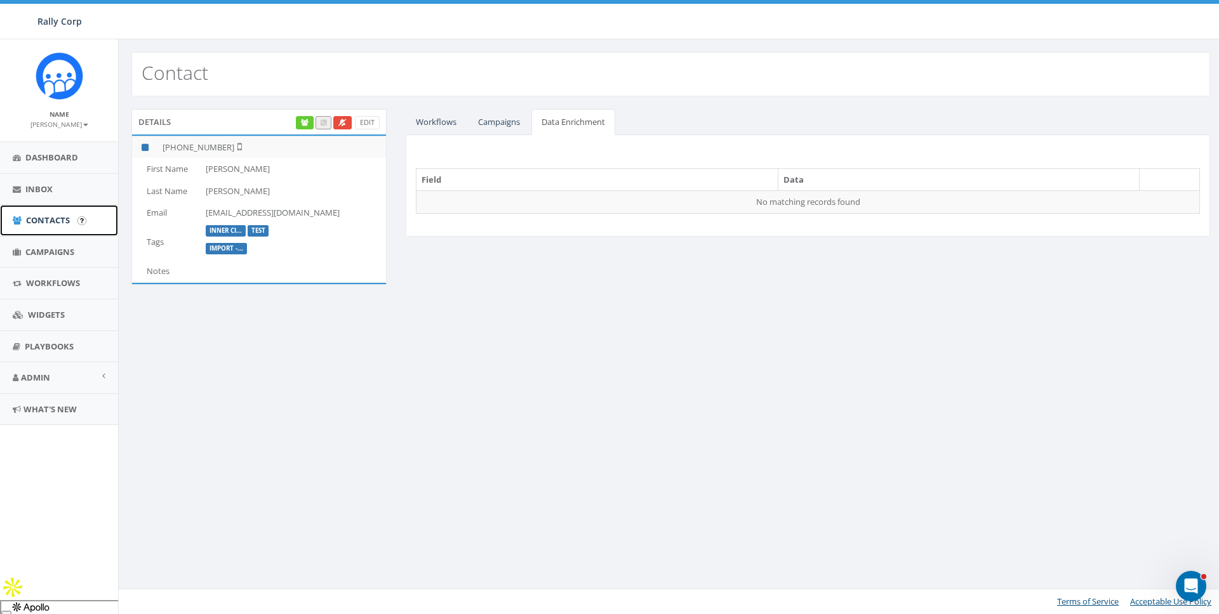
click at [34, 218] on span "Contacts" at bounding box center [48, 220] width 44 height 11
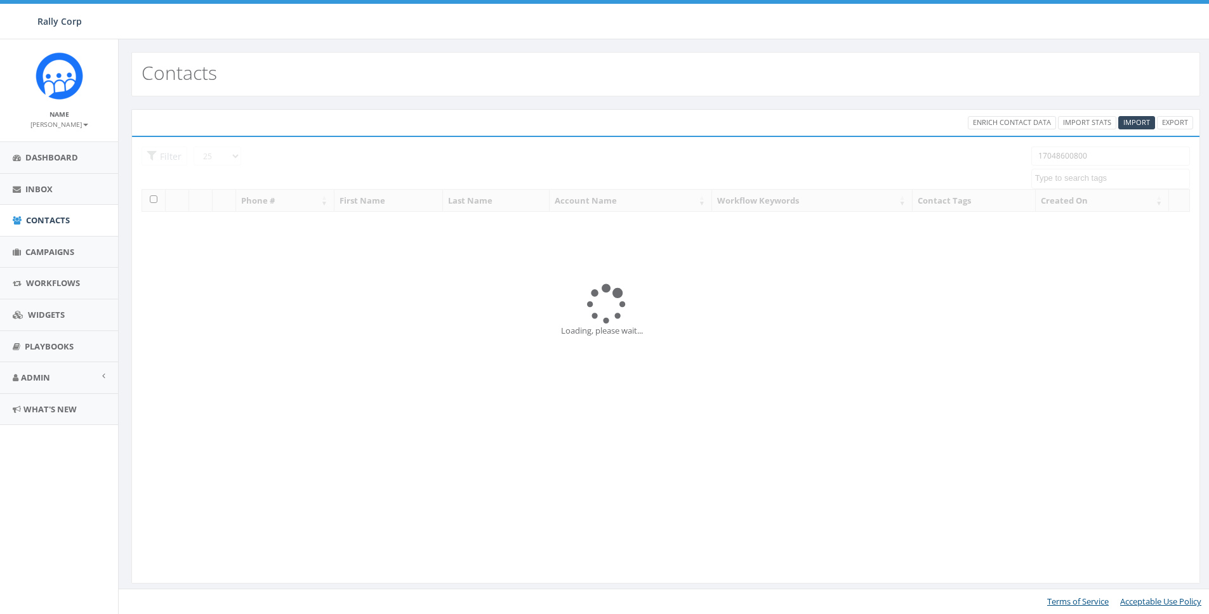
select select
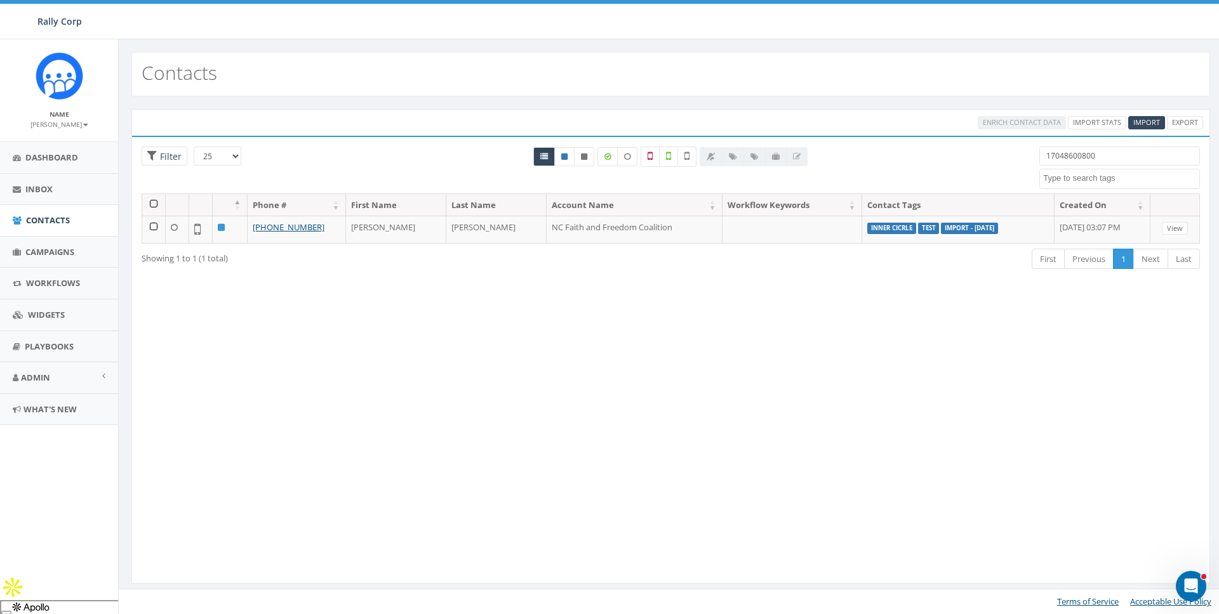
click at [1089, 149] on input "17048600800" at bounding box center [1119, 156] width 161 height 19
paste input "336-756-1102"
type input "336-756-1102"
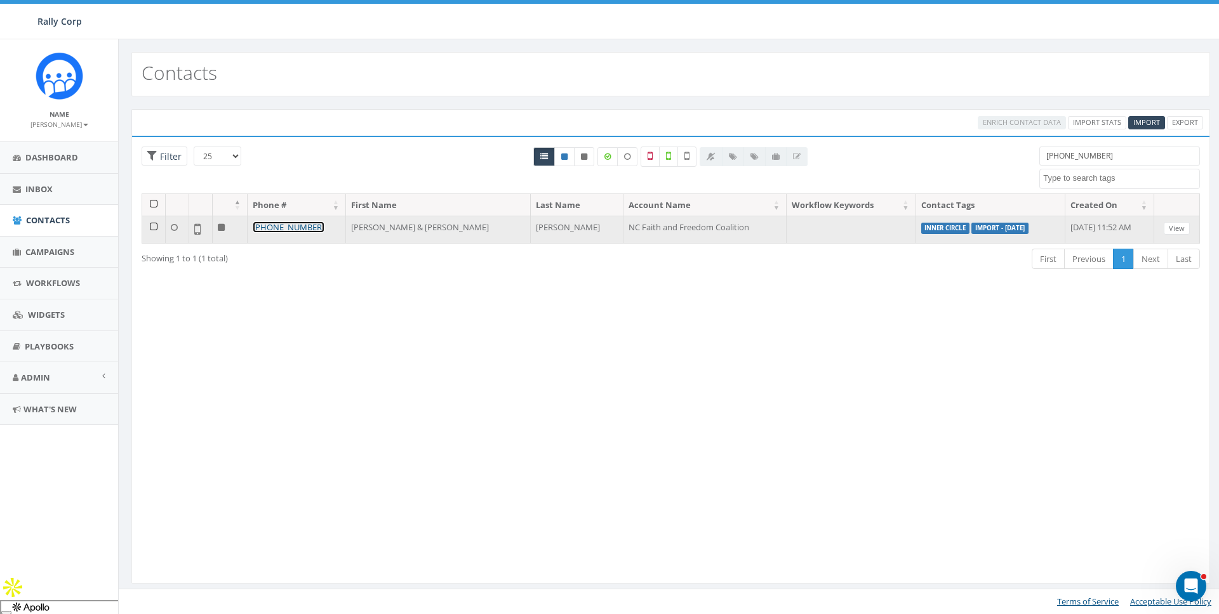
click at [279, 230] on link "+1 336-756-1102" at bounding box center [289, 227] width 72 height 11
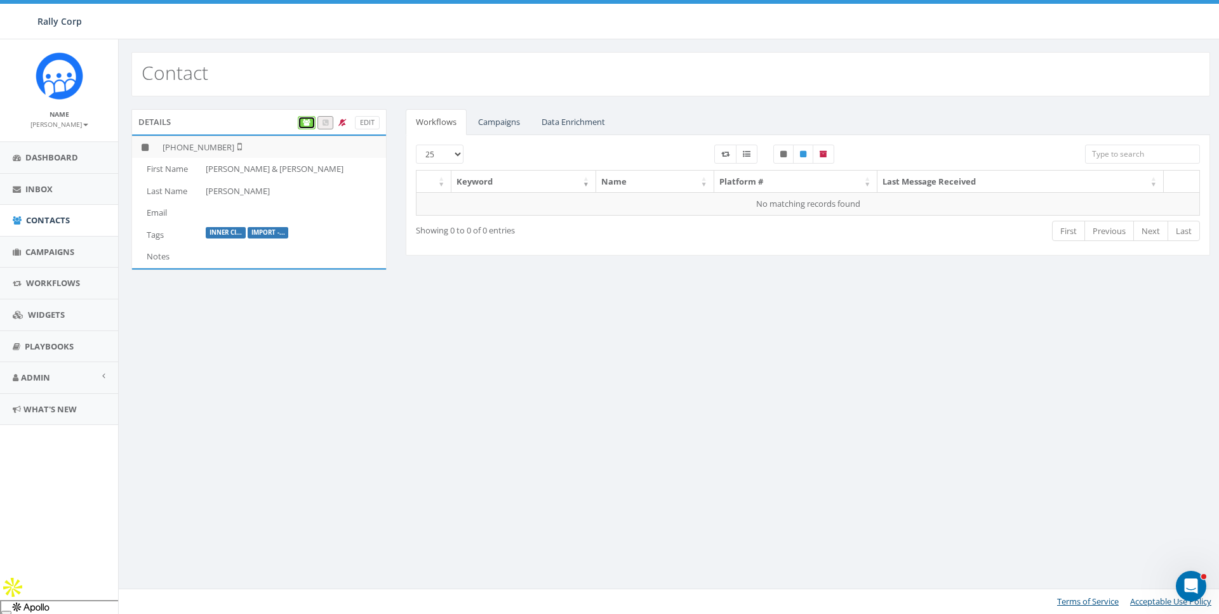
click at [307, 123] on icon at bounding box center [307, 122] width 8 height 7
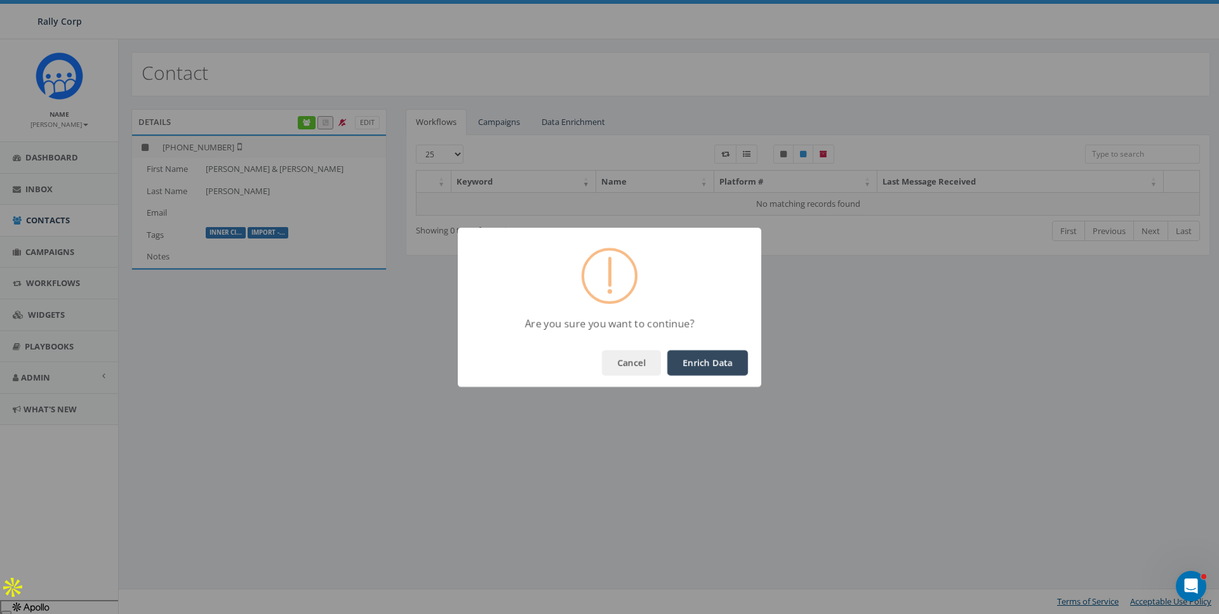
click at [723, 355] on button "Enrich Data" at bounding box center [707, 362] width 81 height 25
click at [724, 361] on button "OK" at bounding box center [726, 362] width 43 height 25
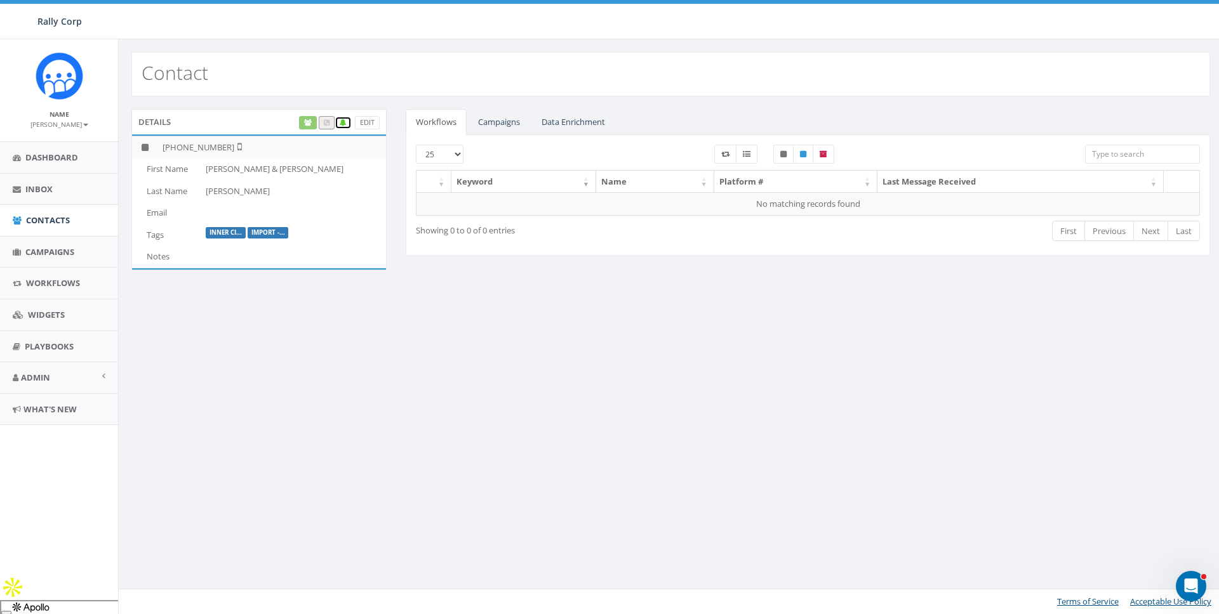
click at [342, 121] on icon at bounding box center [343, 122] width 7 height 7
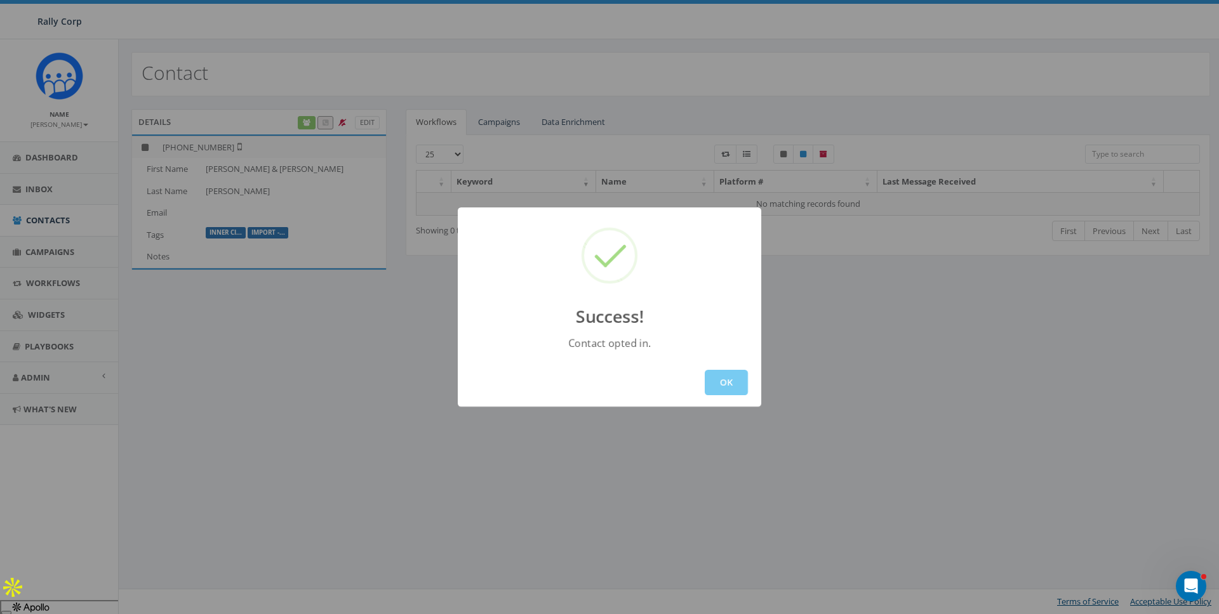
click at [728, 383] on button "OK" at bounding box center [726, 382] width 43 height 25
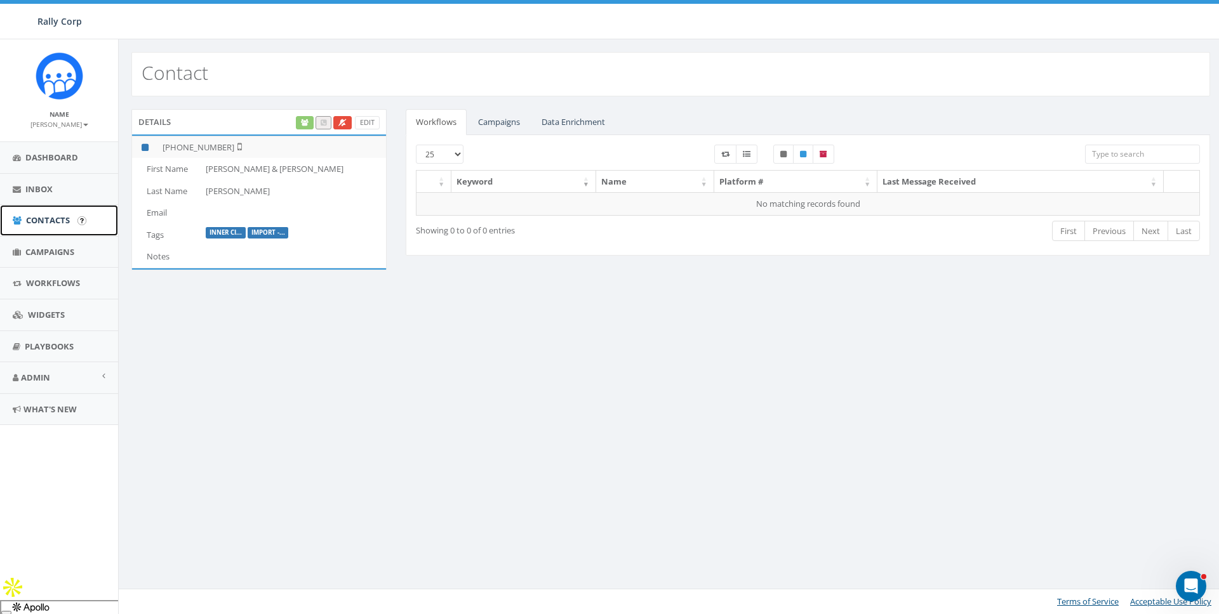
click at [39, 220] on span "Contacts" at bounding box center [48, 220] width 44 height 11
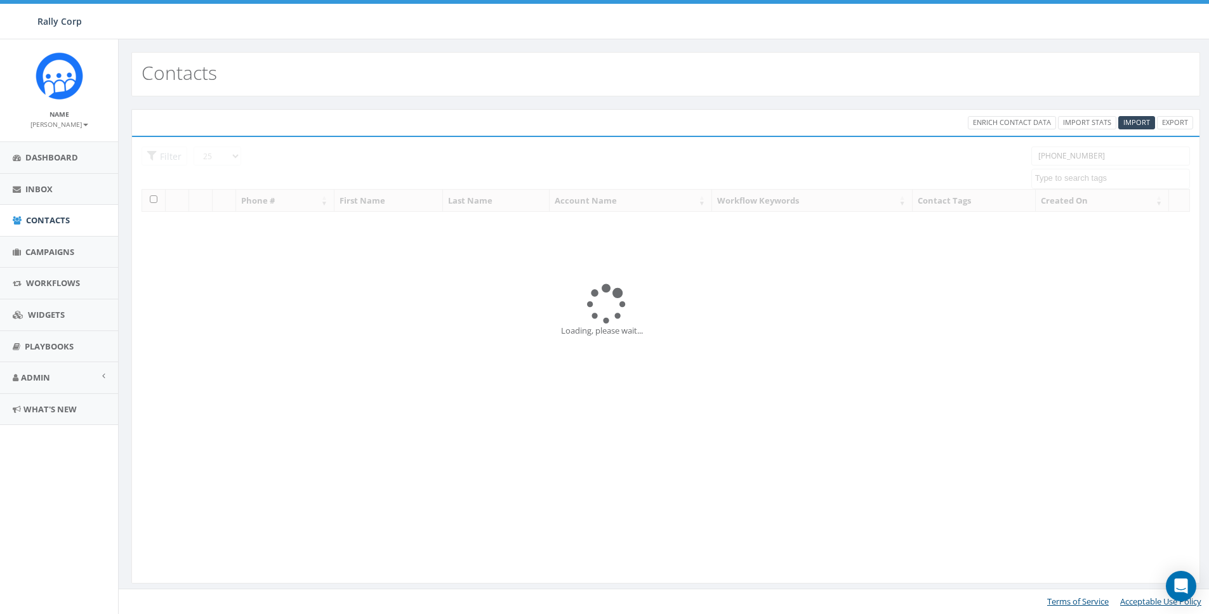
select select
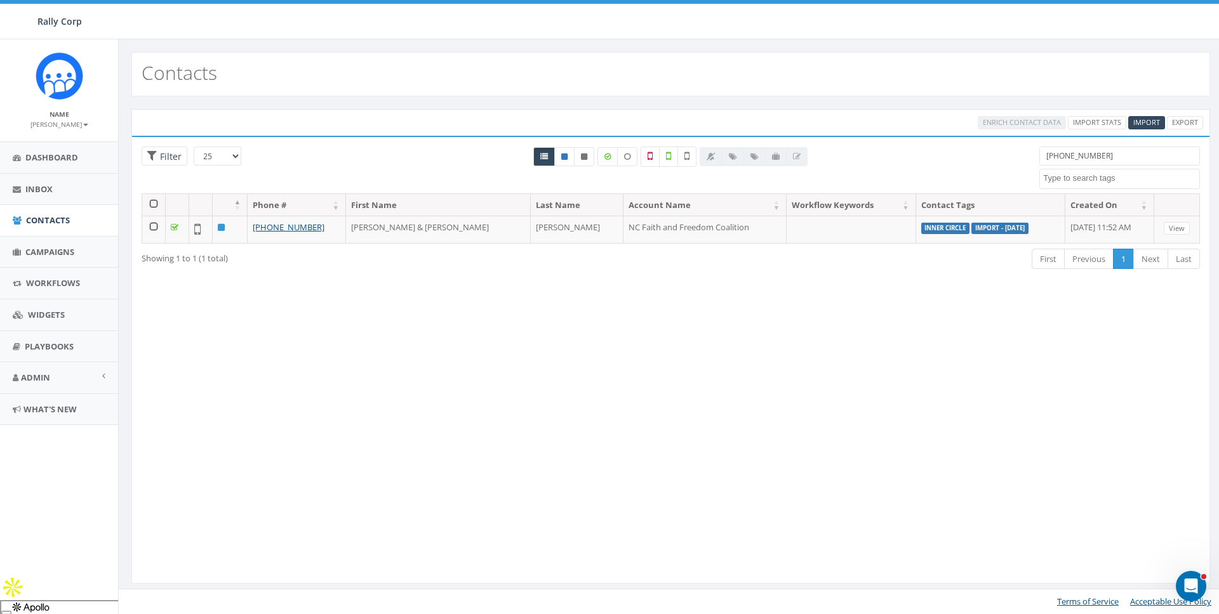
click at [1115, 154] on input "336-756-1102" at bounding box center [1119, 156] width 161 height 19
paste input "704-221-0226"
type input "704-221-0226"
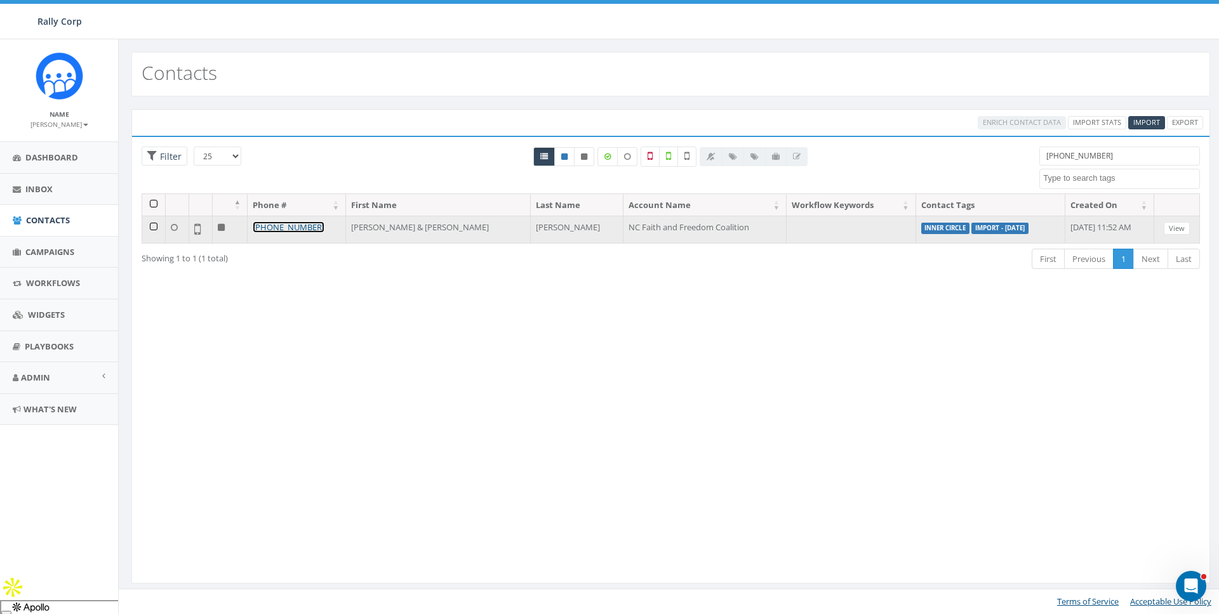
click at [291, 228] on link "+1 704-221-0226" at bounding box center [289, 227] width 72 height 11
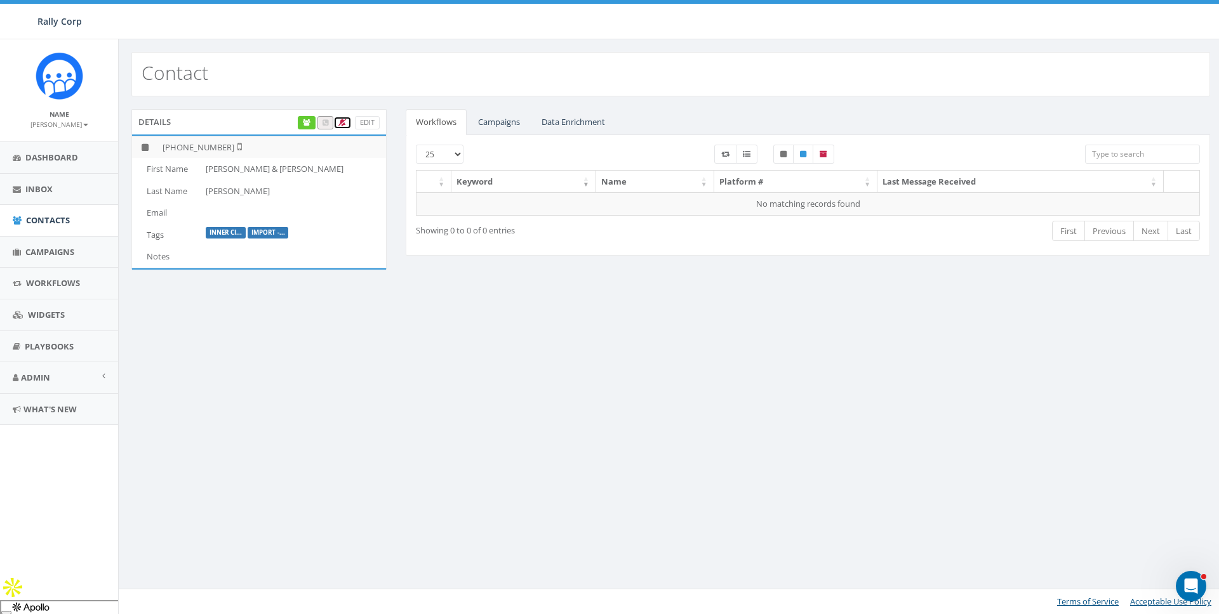
click at [347, 123] on link at bounding box center [342, 122] width 18 height 13
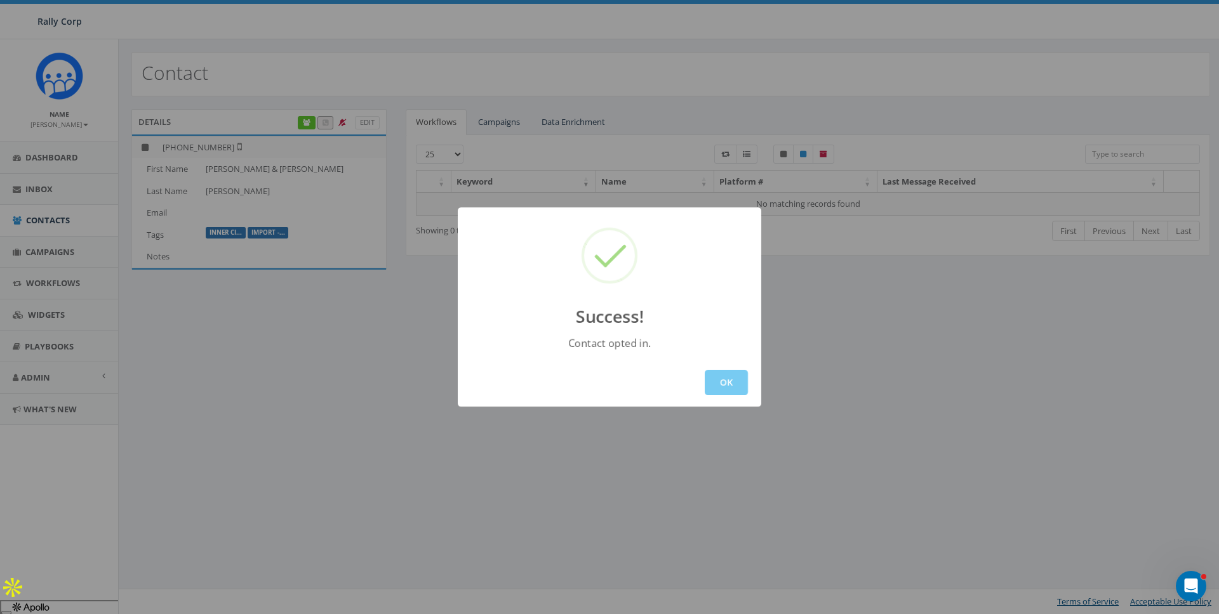
click at [735, 383] on button "OK" at bounding box center [726, 382] width 43 height 25
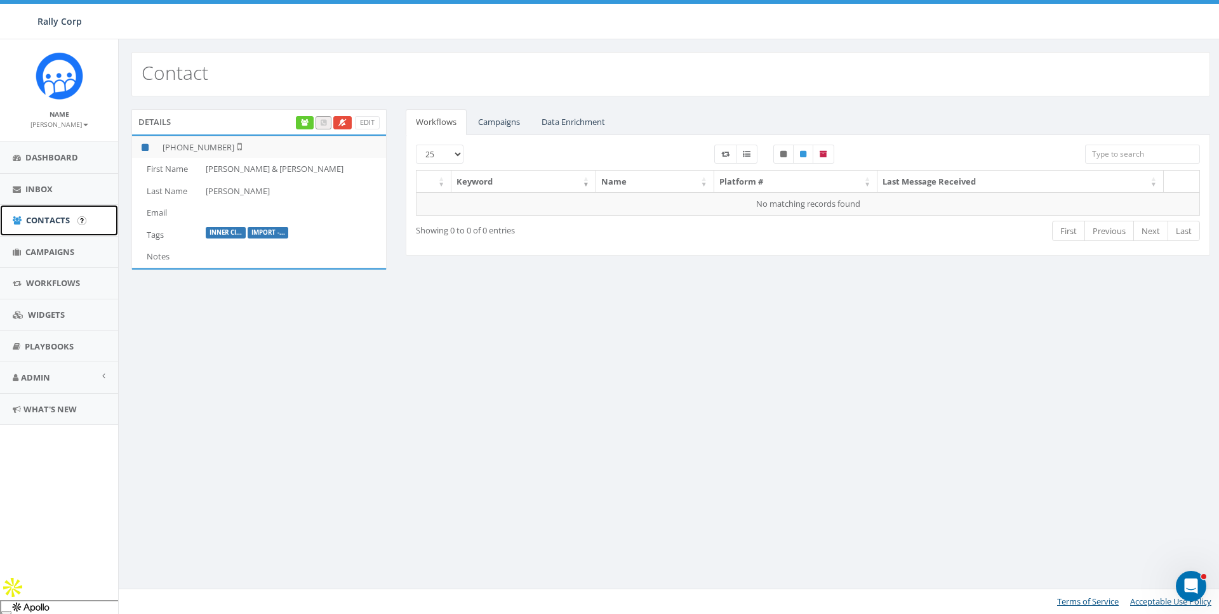
click at [55, 217] on span "Contacts" at bounding box center [48, 220] width 44 height 11
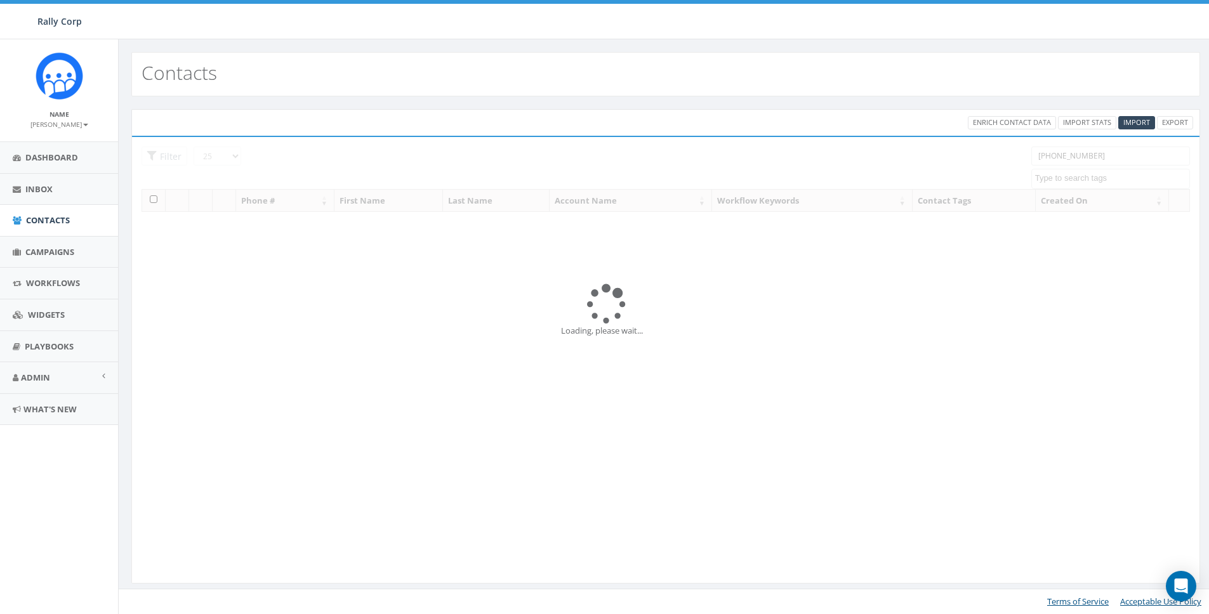
select select
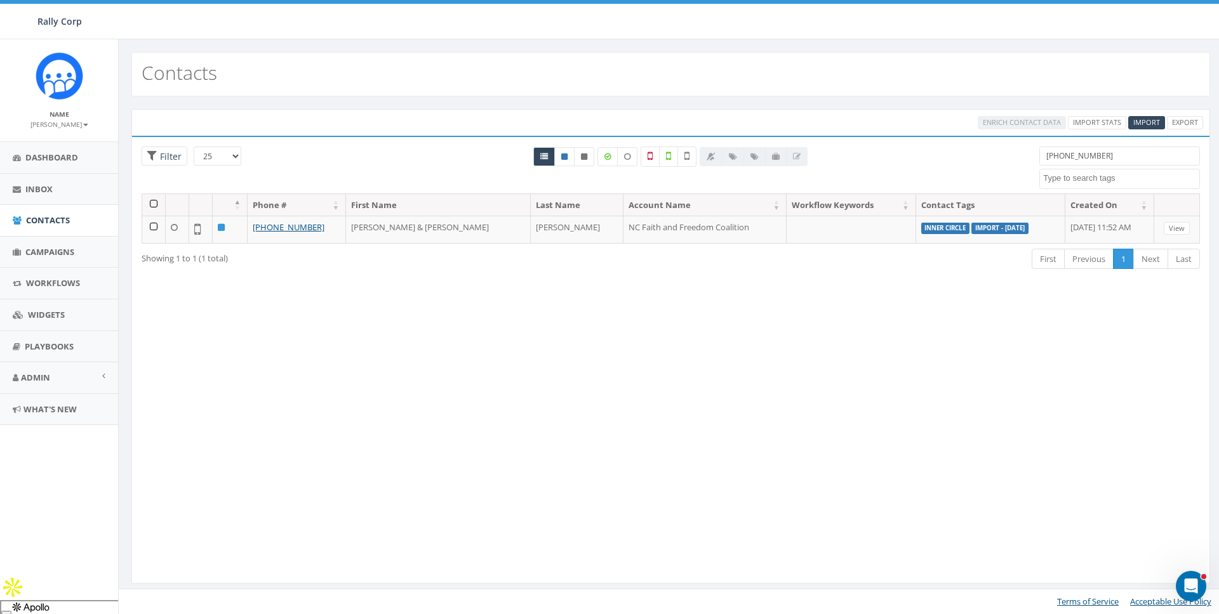
click at [1117, 154] on input "[PHONE_NUMBER]" at bounding box center [1119, 156] width 161 height 19
click at [1117, 154] on input "704-221-0226" at bounding box center [1119, 156] width 161 height 19
paste input "828-447-0502"
type input "828-447-0502"
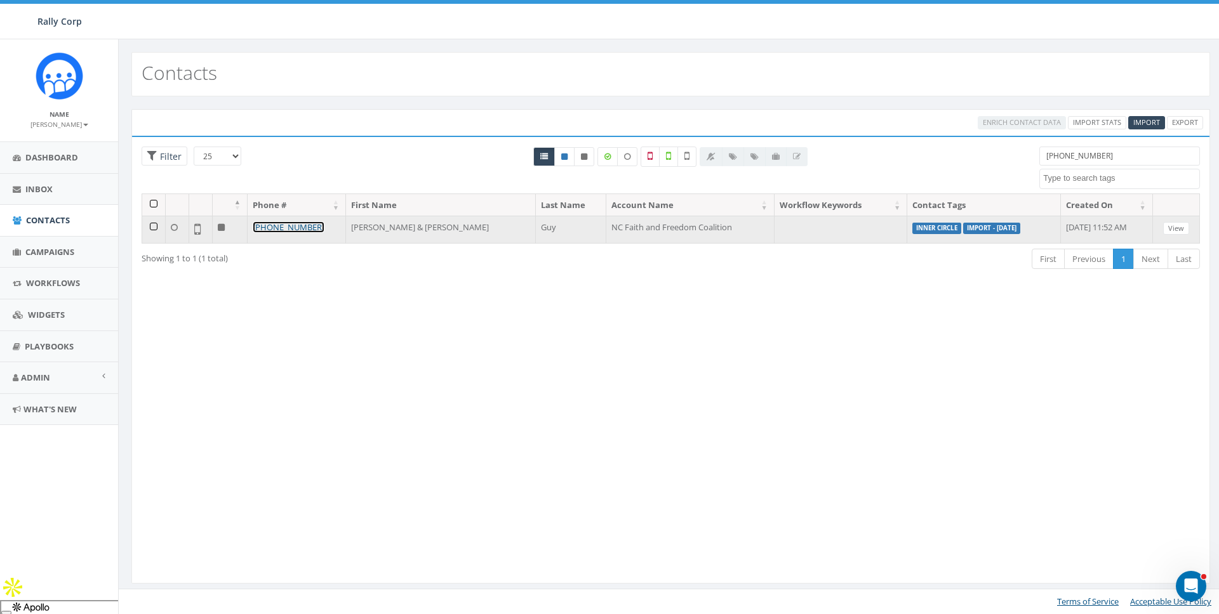
click at [280, 225] on link "[PHONE_NUMBER]" at bounding box center [289, 227] width 72 height 11
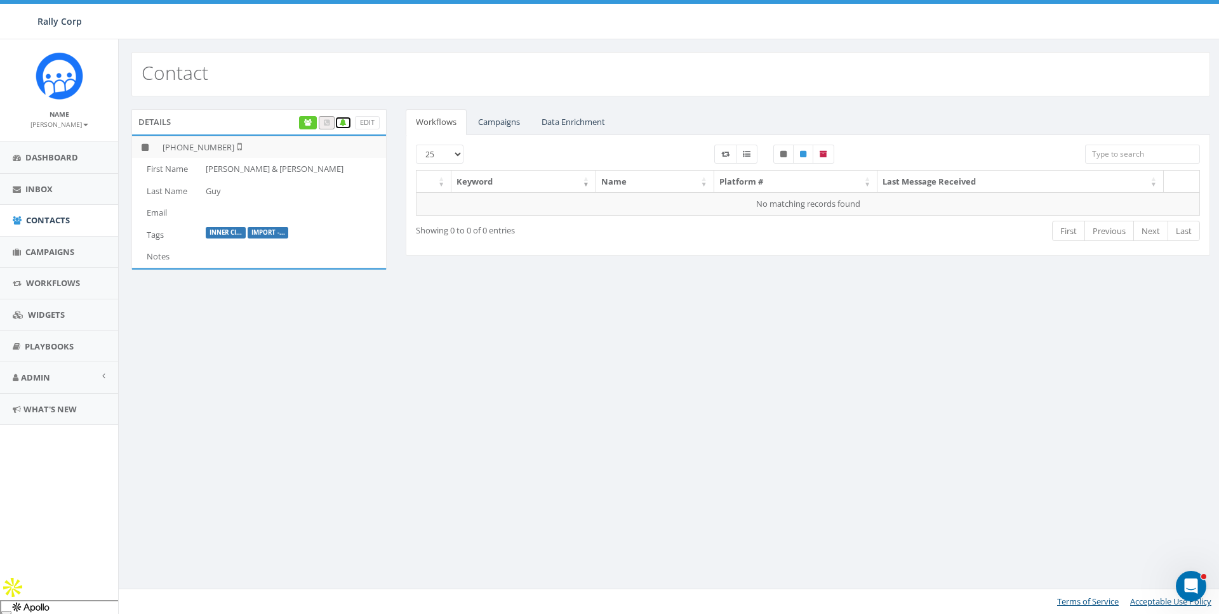
click at [342, 119] on icon at bounding box center [343, 122] width 7 height 7
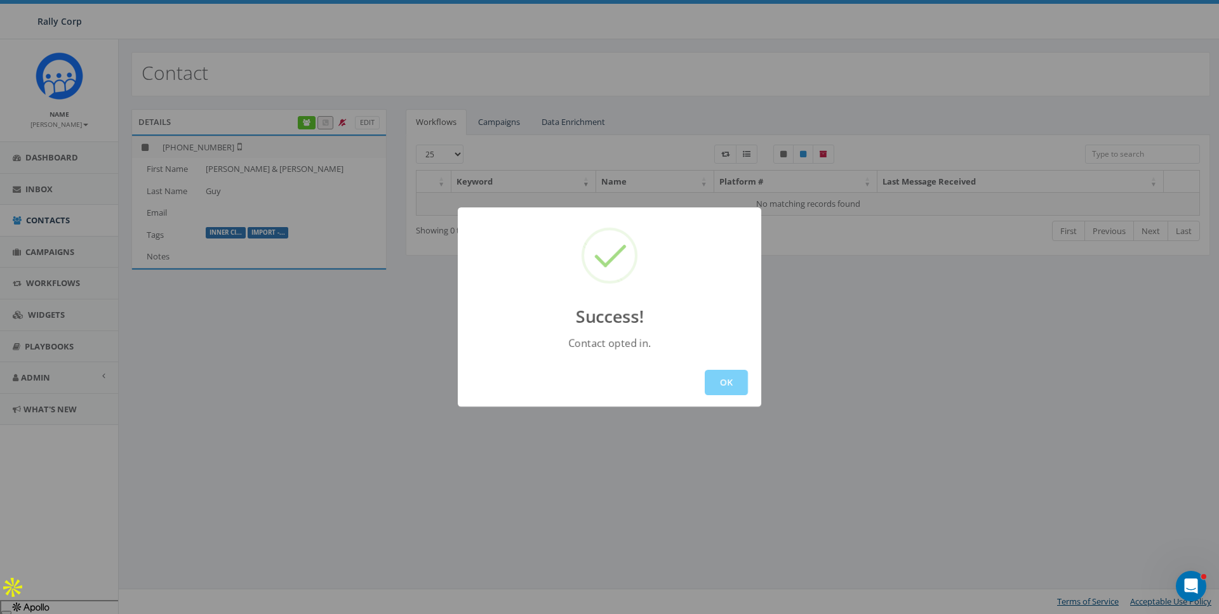
click at [730, 382] on button "OK" at bounding box center [726, 382] width 43 height 25
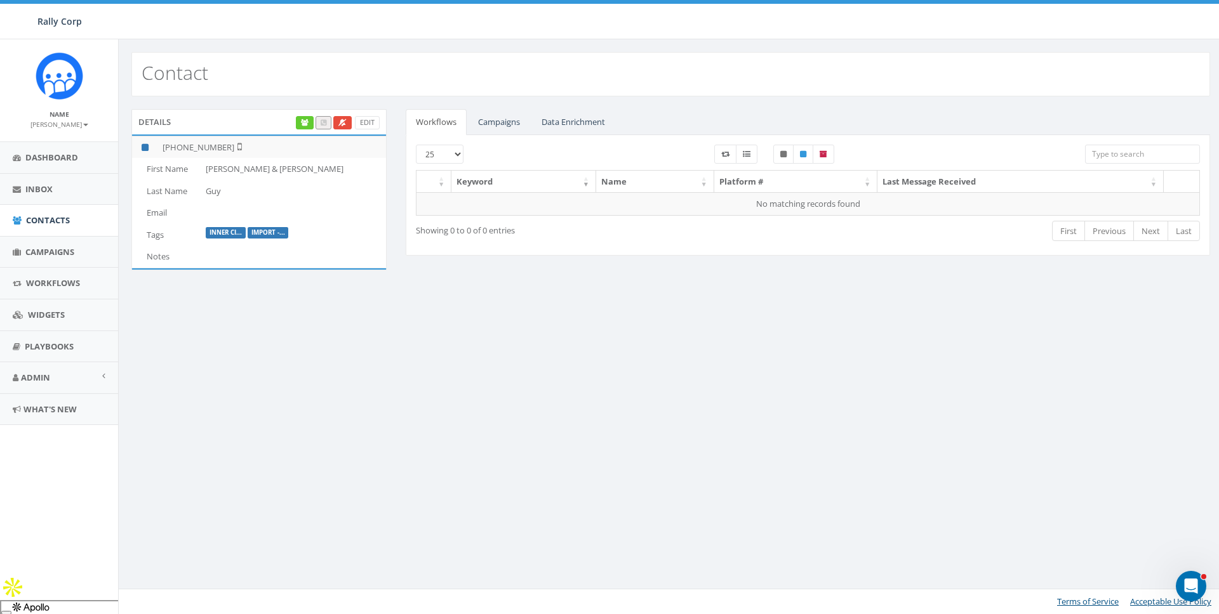
click at [369, 390] on div "Contact Details Edit [PHONE_NUMBER] First Name [PERSON_NAME] & [PERSON_NAME] La…" at bounding box center [670, 326] width 1105 height 575
click at [49, 220] on span "Contacts" at bounding box center [48, 220] width 44 height 11
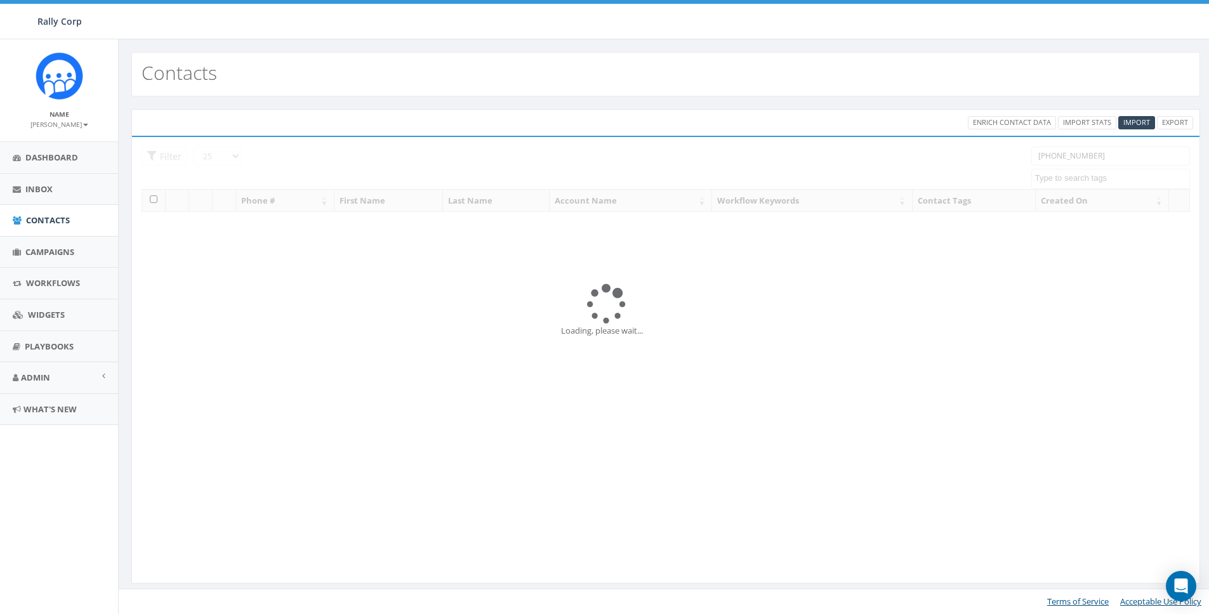
select select
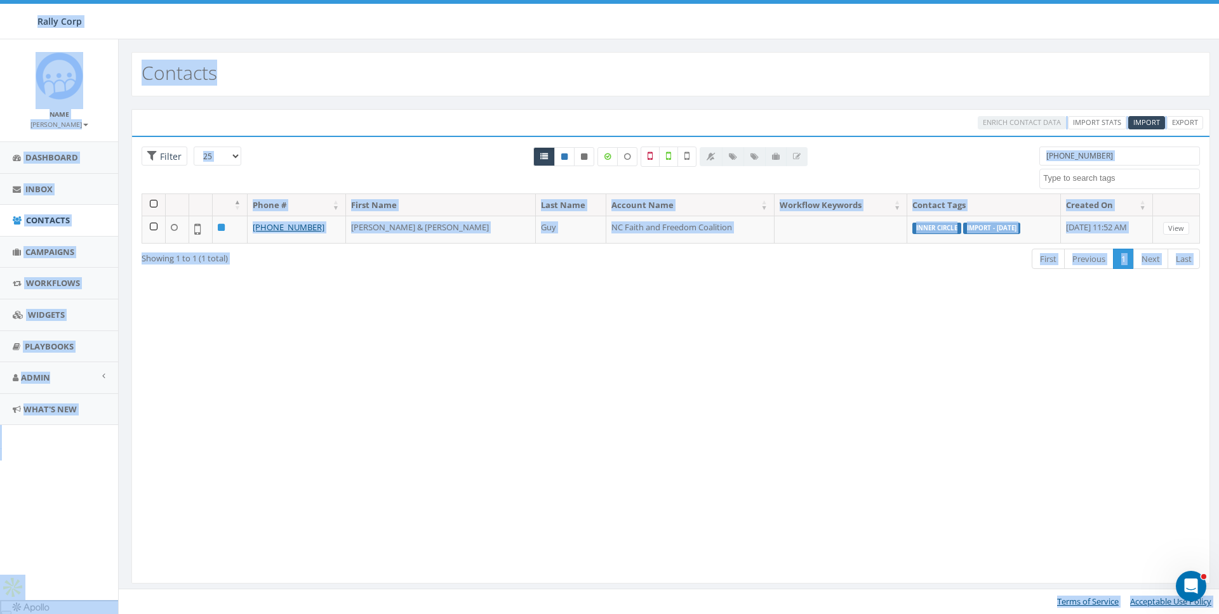
click at [1121, 155] on input "828-447-0502" at bounding box center [1119, 156] width 161 height 19
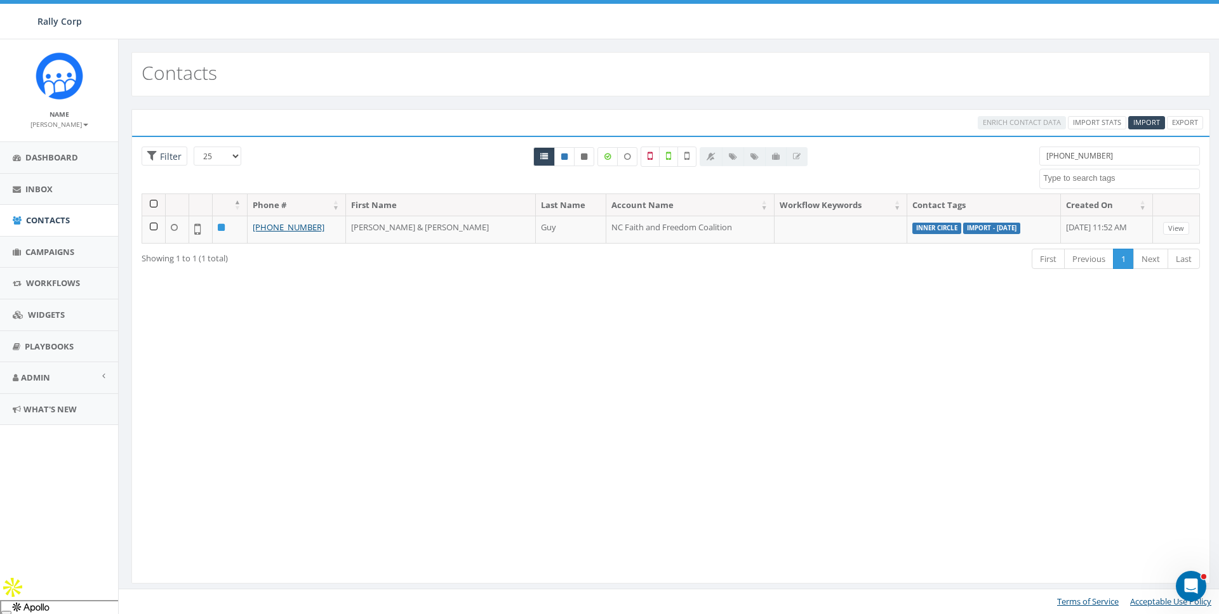
click at [1121, 155] on input "828-447-0502" at bounding box center [1119, 156] width 161 height 19
paste input "704619-1156"
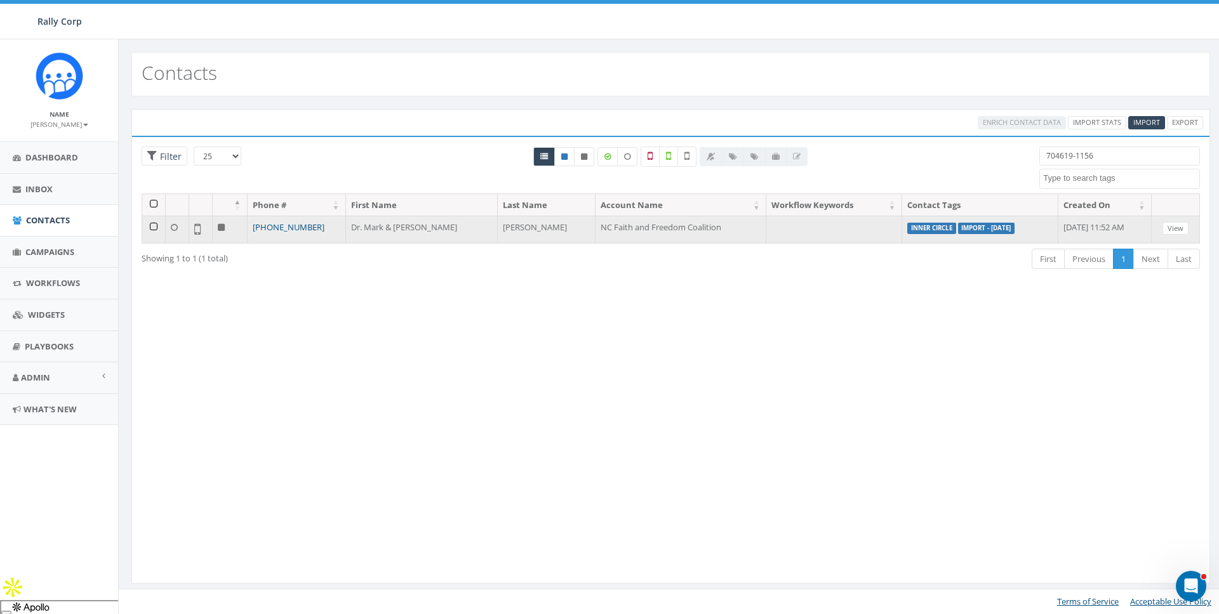
type input "704619-1156"
click at [289, 225] on link "[PHONE_NUMBER]" at bounding box center [289, 227] width 72 height 11
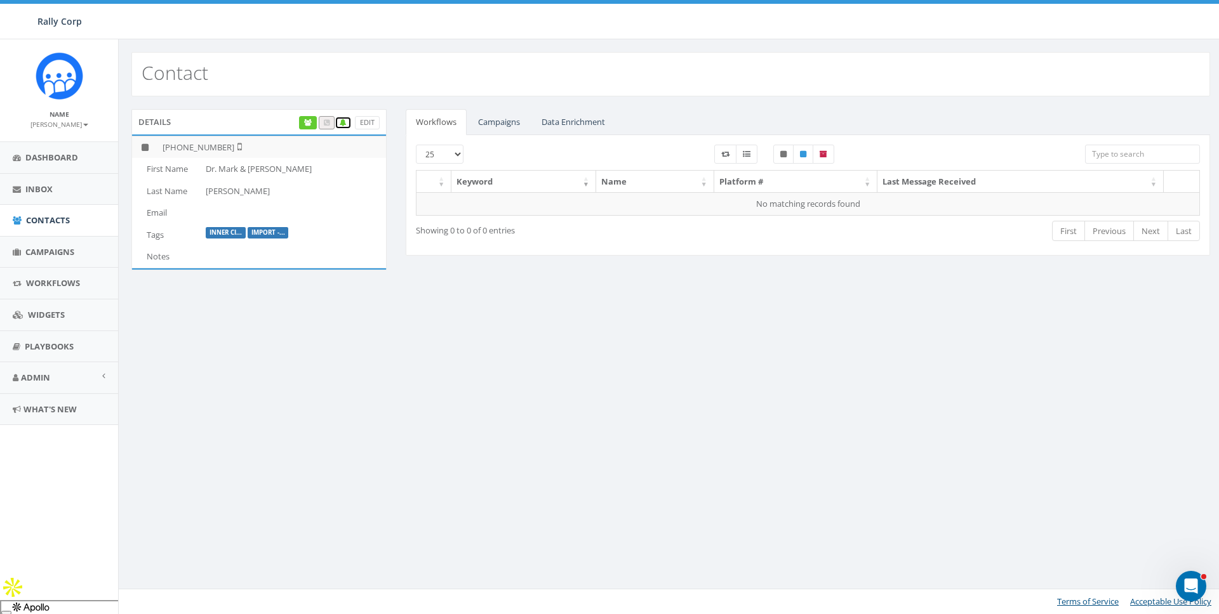
click at [342, 121] on icon at bounding box center [343, 122] width 7 height 7
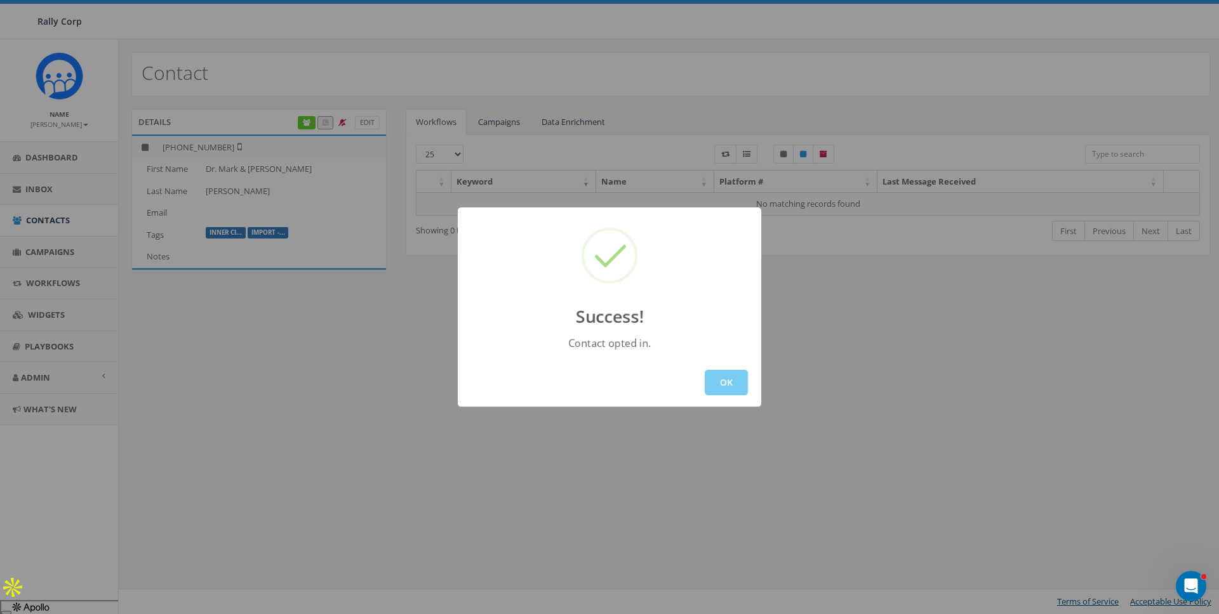
click at [722, 376] on button "OK" at bounding box center [726, 382] width 43 height 25
